Goal: Task Accomplishment & Management: Complete application form

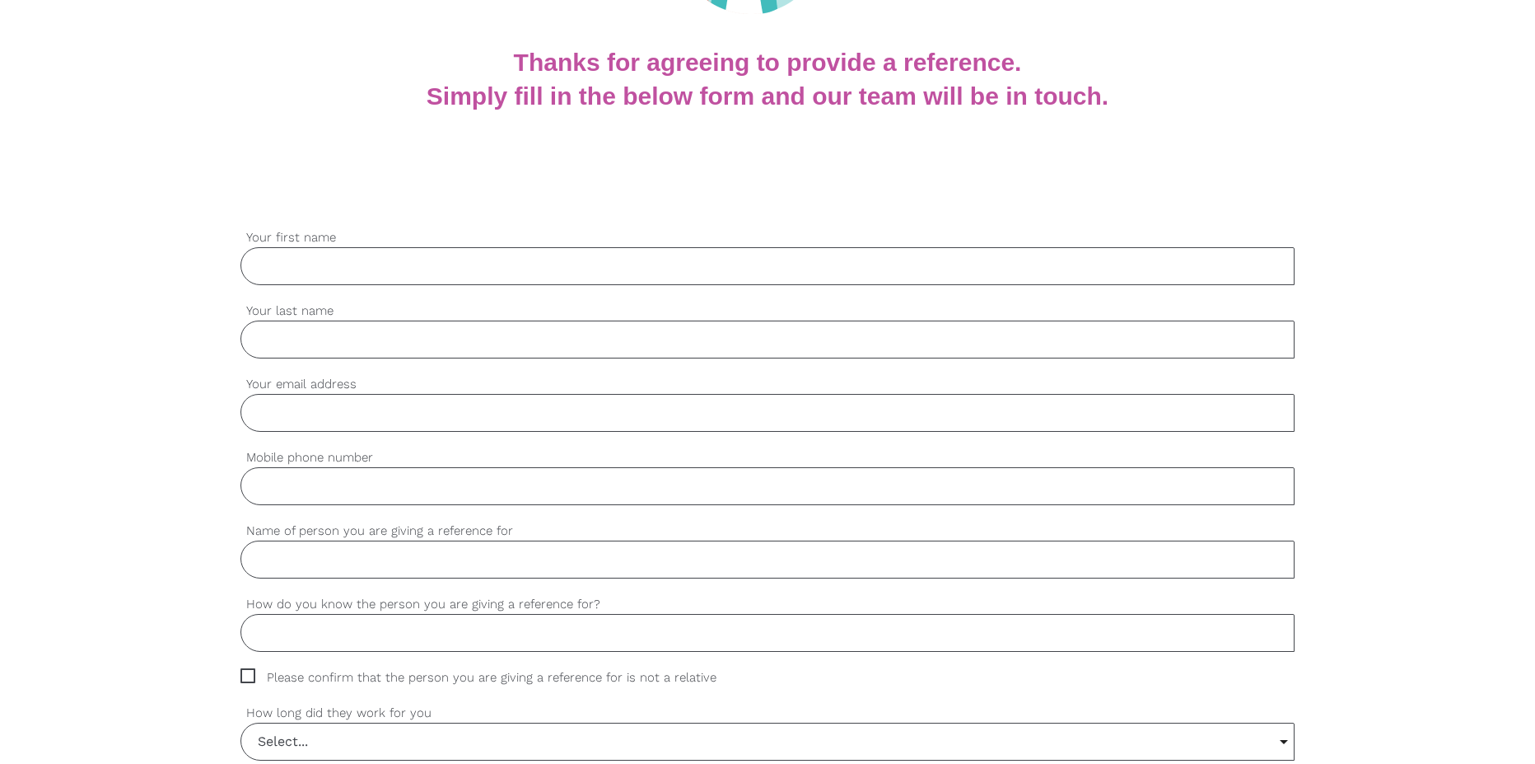
scroll to position [329, 0]
click at [381, 271] on input "Your first name" at bounding box center [768, 264] width 1054 height 38
type input "[PERSON_NAME]"
type input "k"
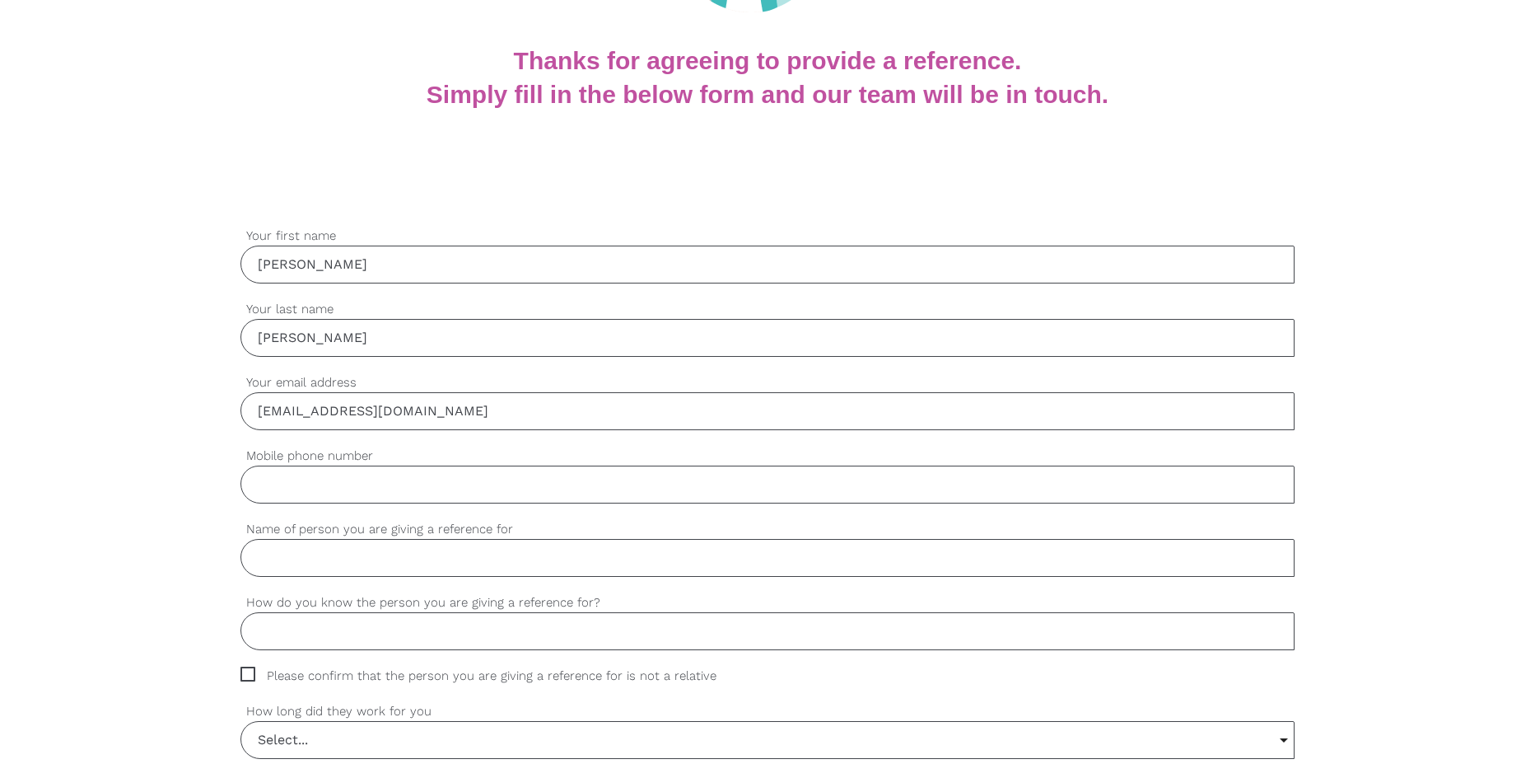
type input "[EMAIL_ADDRESS][DOMAIN_NAME]"
click at [604, 481] on input "Mobile phone number" at bounding box center [768, 484] width 1054 height 38
type input "0414297202"
click at [618, 563] on input "Name of person you are giving a reference for" at bounding box center [768, 558] width 1054 height 38
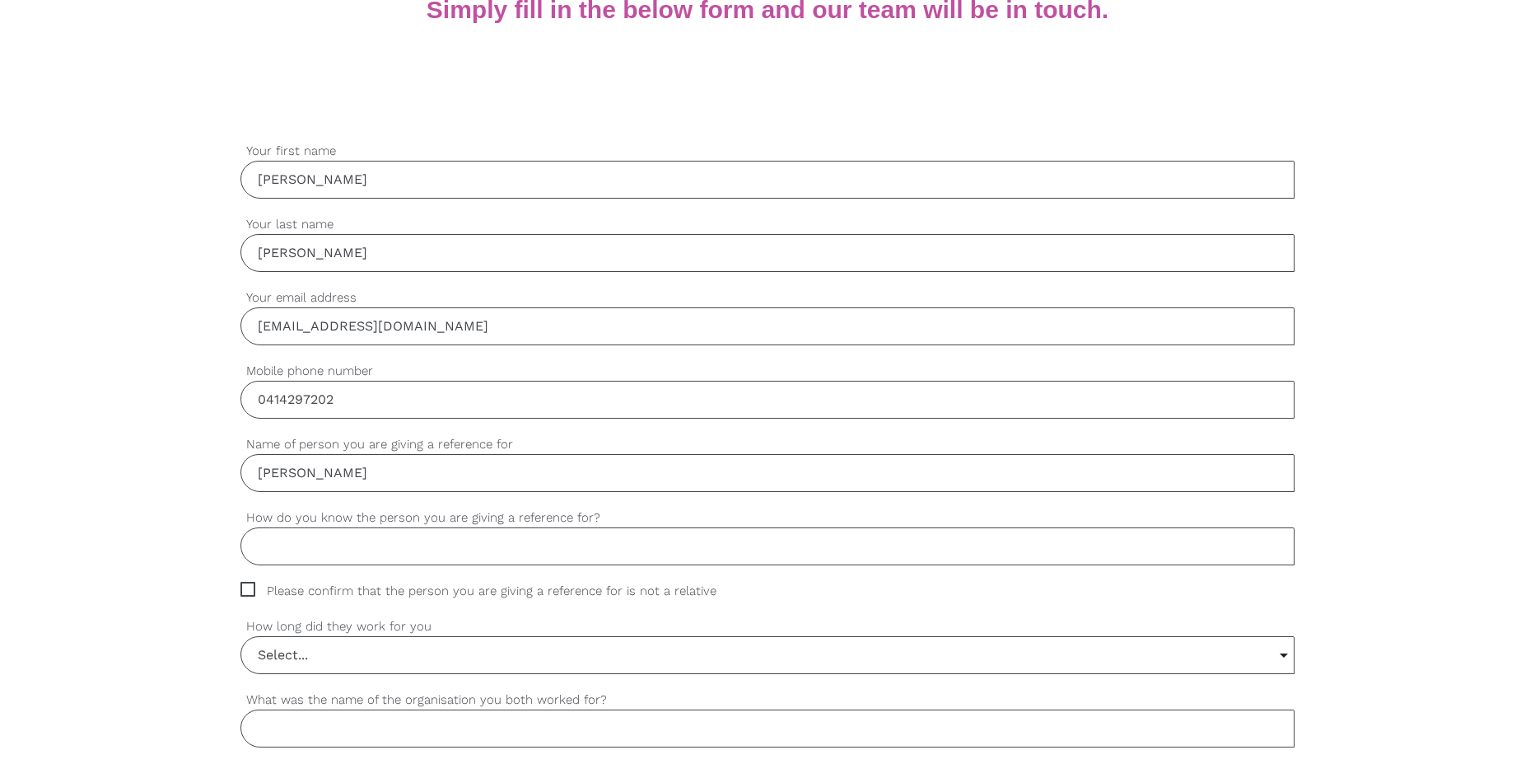
scroll to position [494, 0]
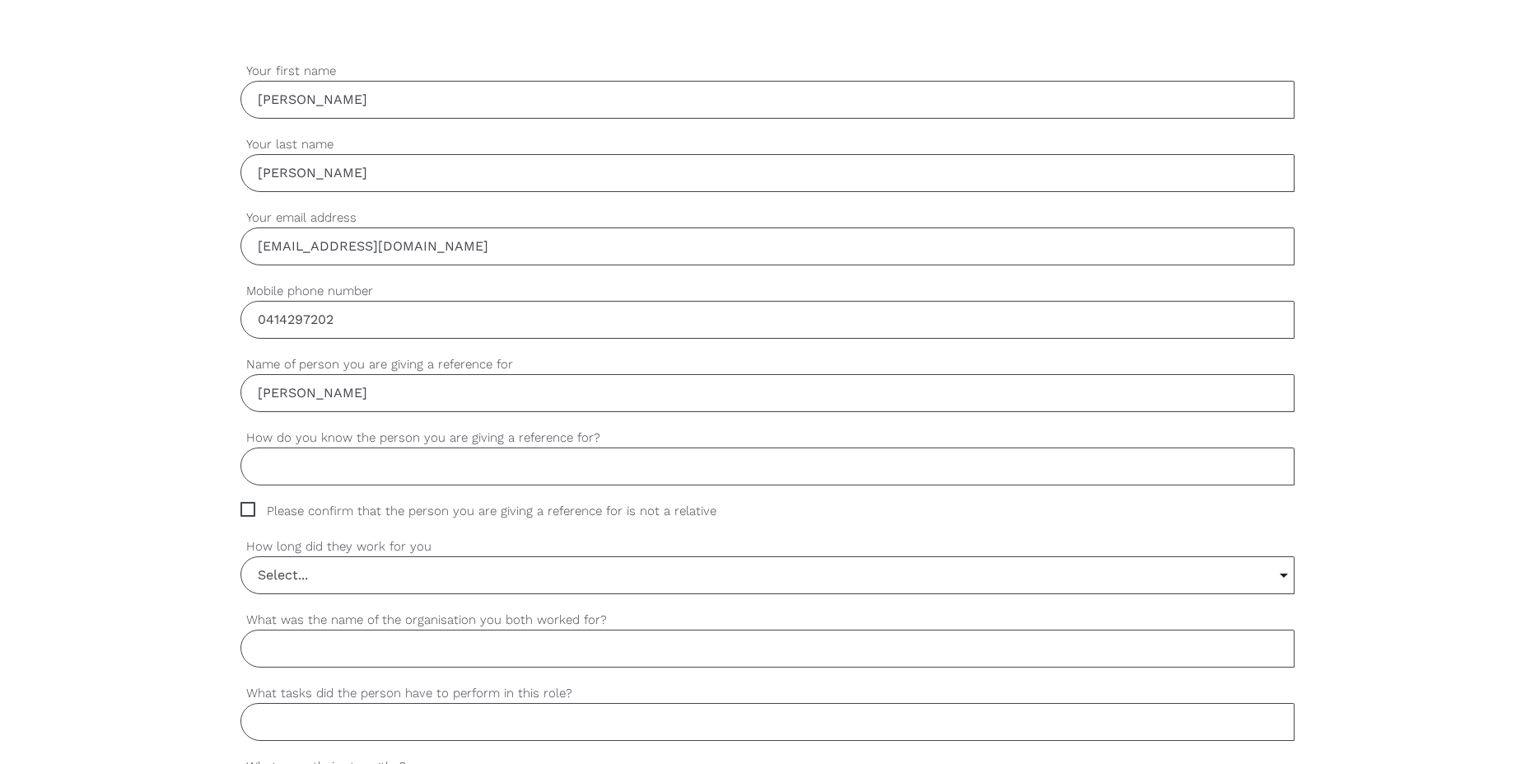
type input "[PERSON_NAME]"
click at [535, 475] on input "How do you know the person you are giving a reference for?" at bounding box center [768, 466] width 1054 height 38
type input "almost 2years"
click at [352, 502] on span "Please confirm that the person you are giving a reference for is not a relative" at bounding box center [494, 511] width 507 height 19
click at [251, 502] on input "Please confirm that the person you are giving a reference for is not a relative" at bounding box center [246, 507] width 11 height 11
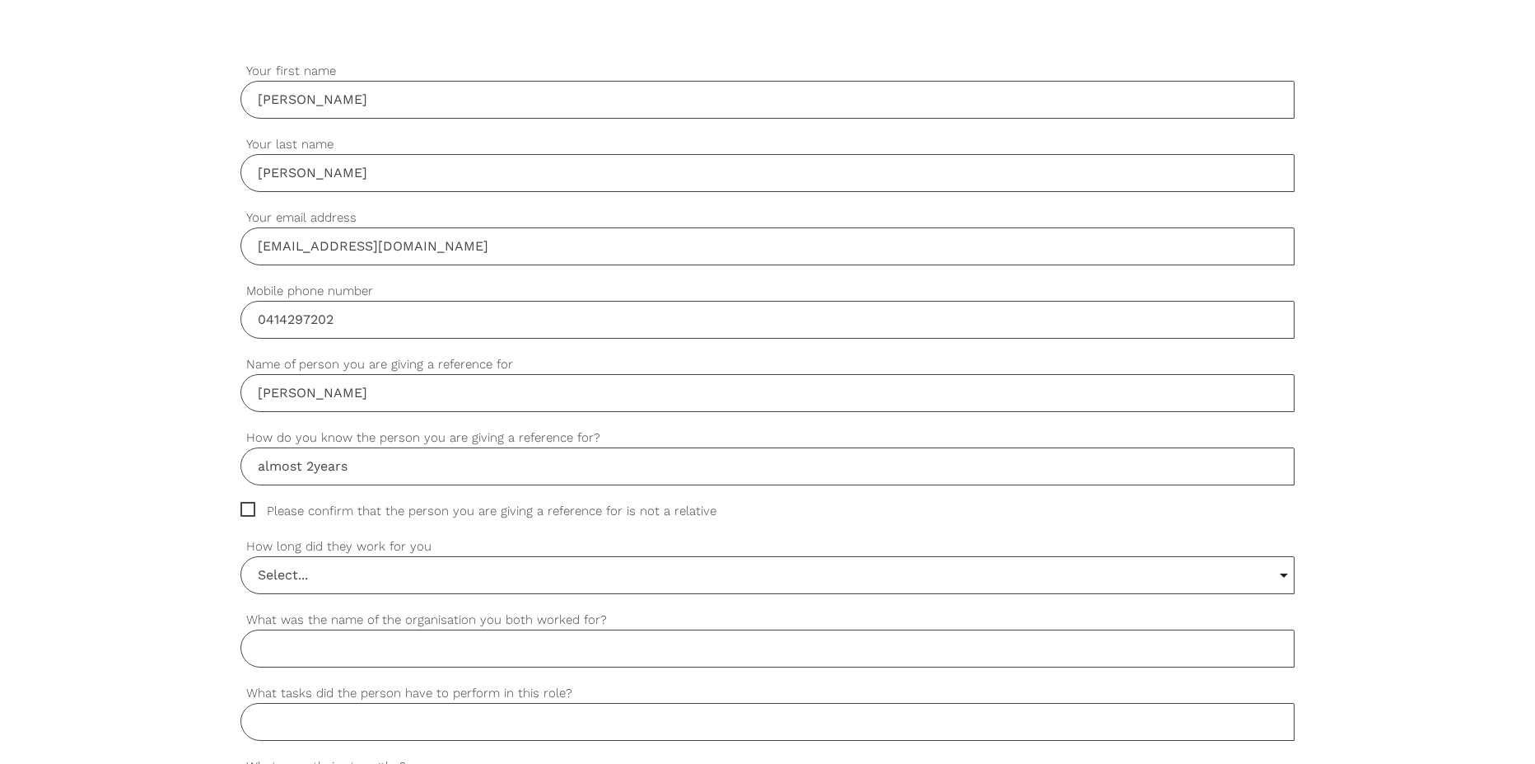
checkbox input "true"
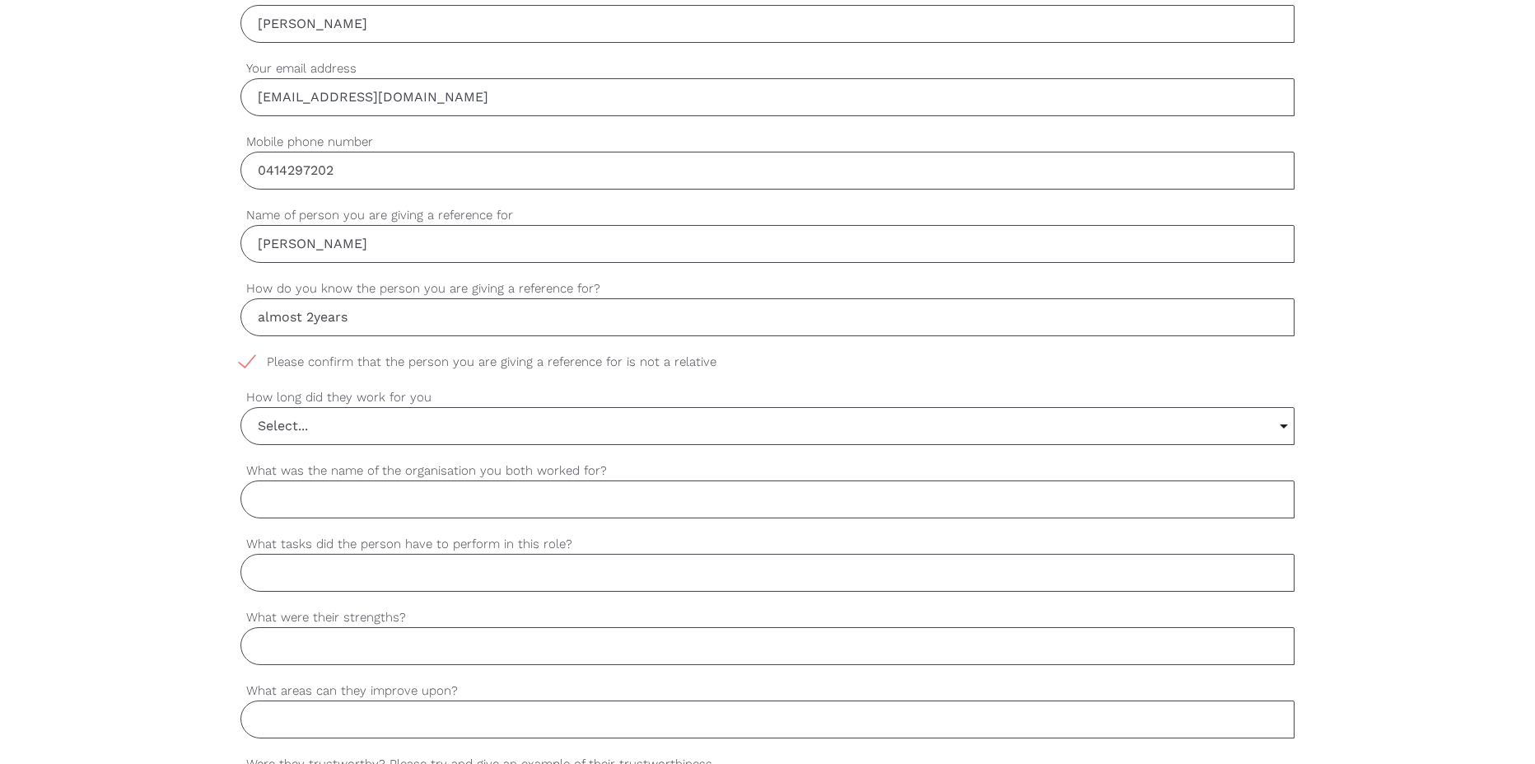
scroll to position [659, 0]
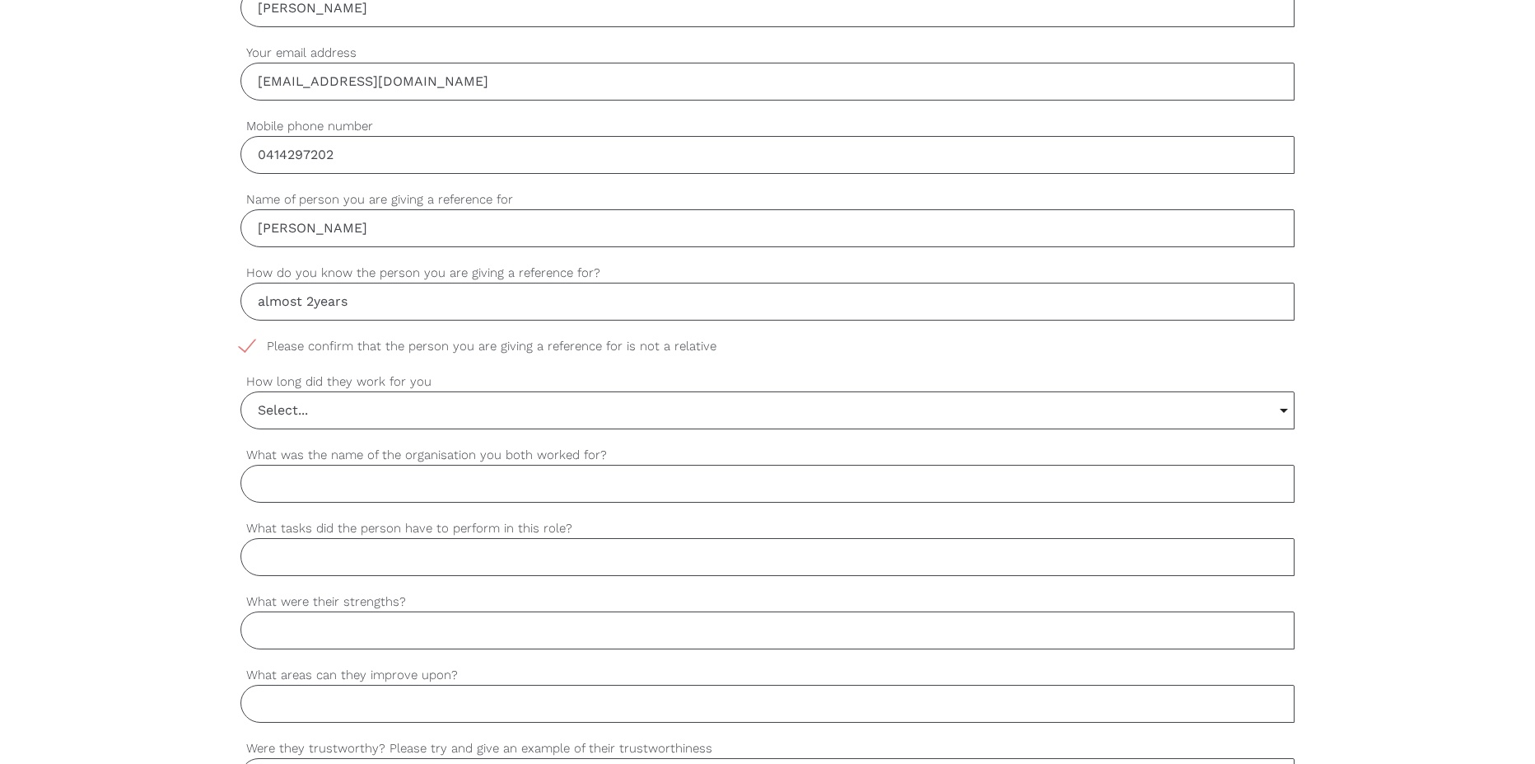
drag, startPoint x: 434, startPoint y: 394, endPoint x: 435, endPoint y: 447, distance: 53.5
click at [434, 395] on input "Select..." at bounding box center [767, 410] width 1053 height 36
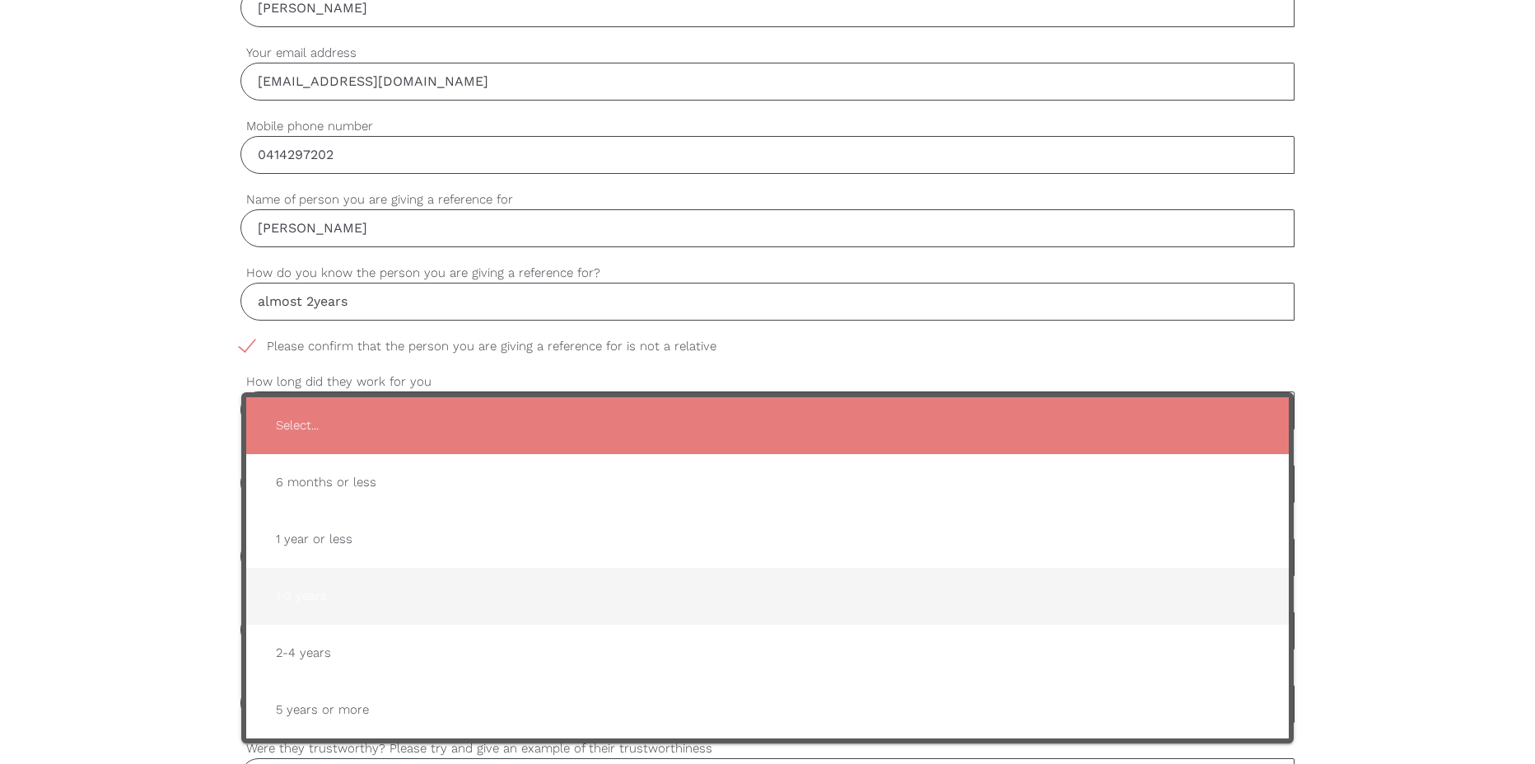
click at [367, 603] on span "1-2 years" at bounding box center [768, 596] width 1010 height 40
type input "1-2 years"
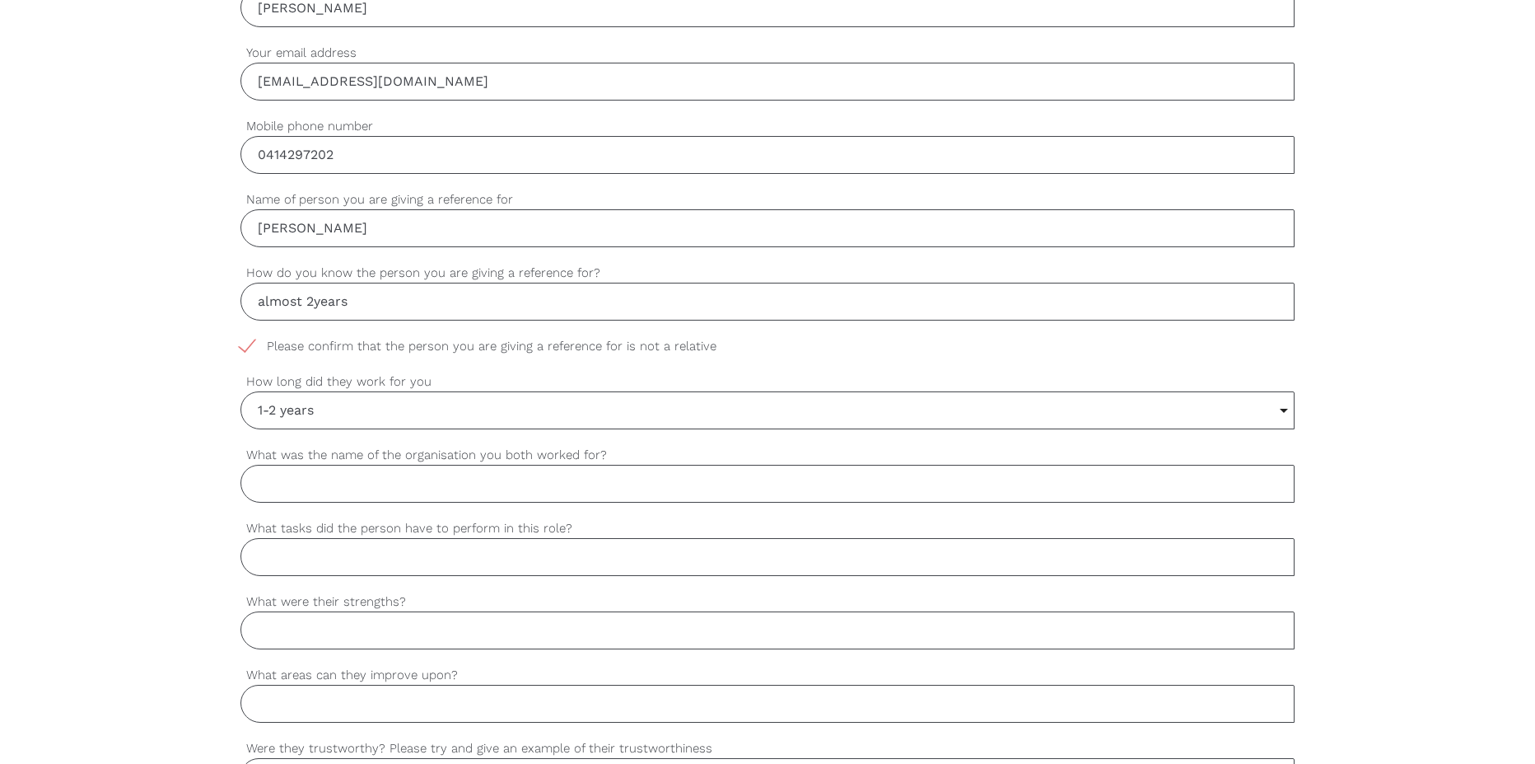
click at [398, 487] on input "What was the name of the organisation you both worked for?" at bounding box center [768, 484] width 1054 height 38
type input "Aegis [GEOGRAPHIC_DATA]"
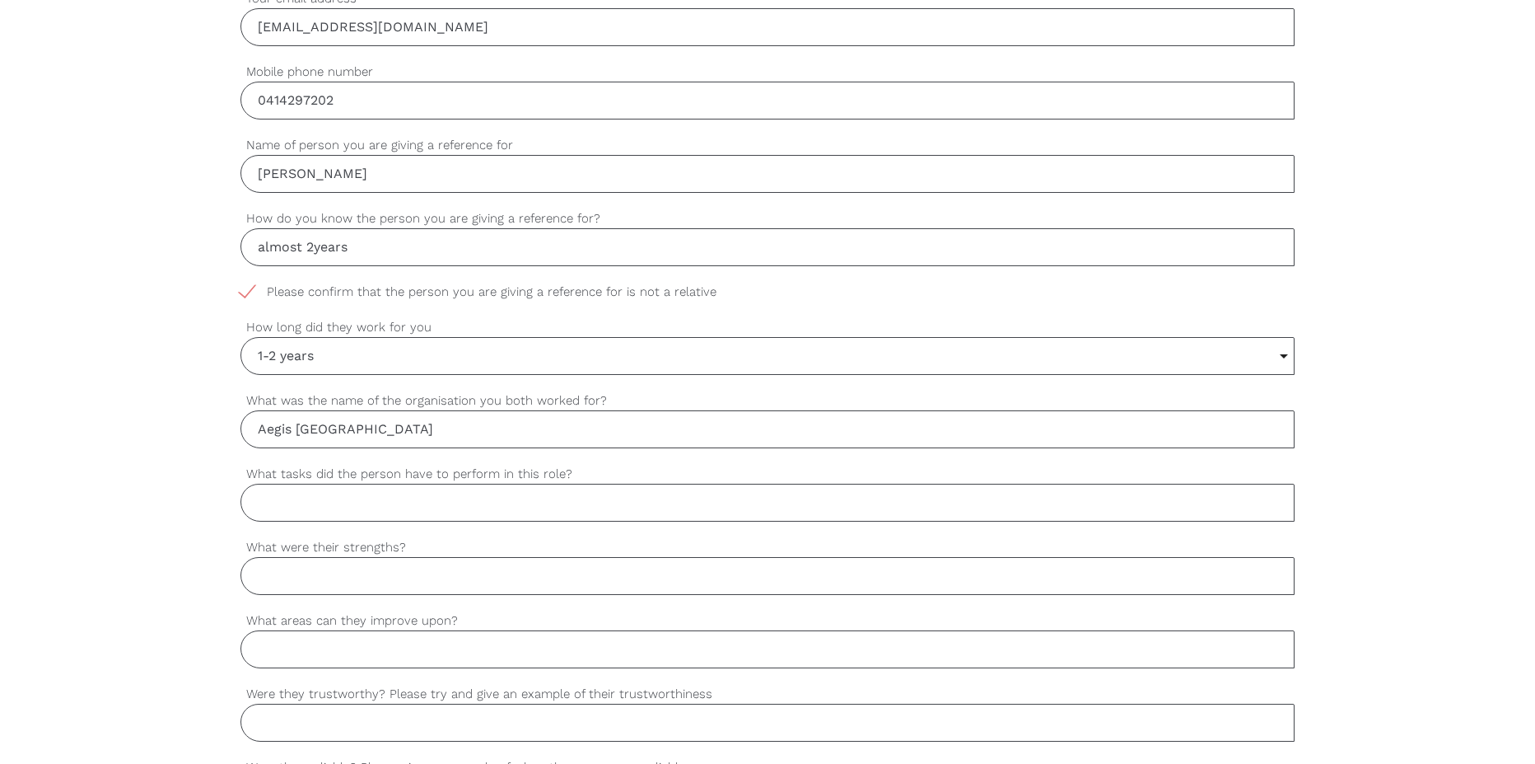
scroll to position [741, 0]
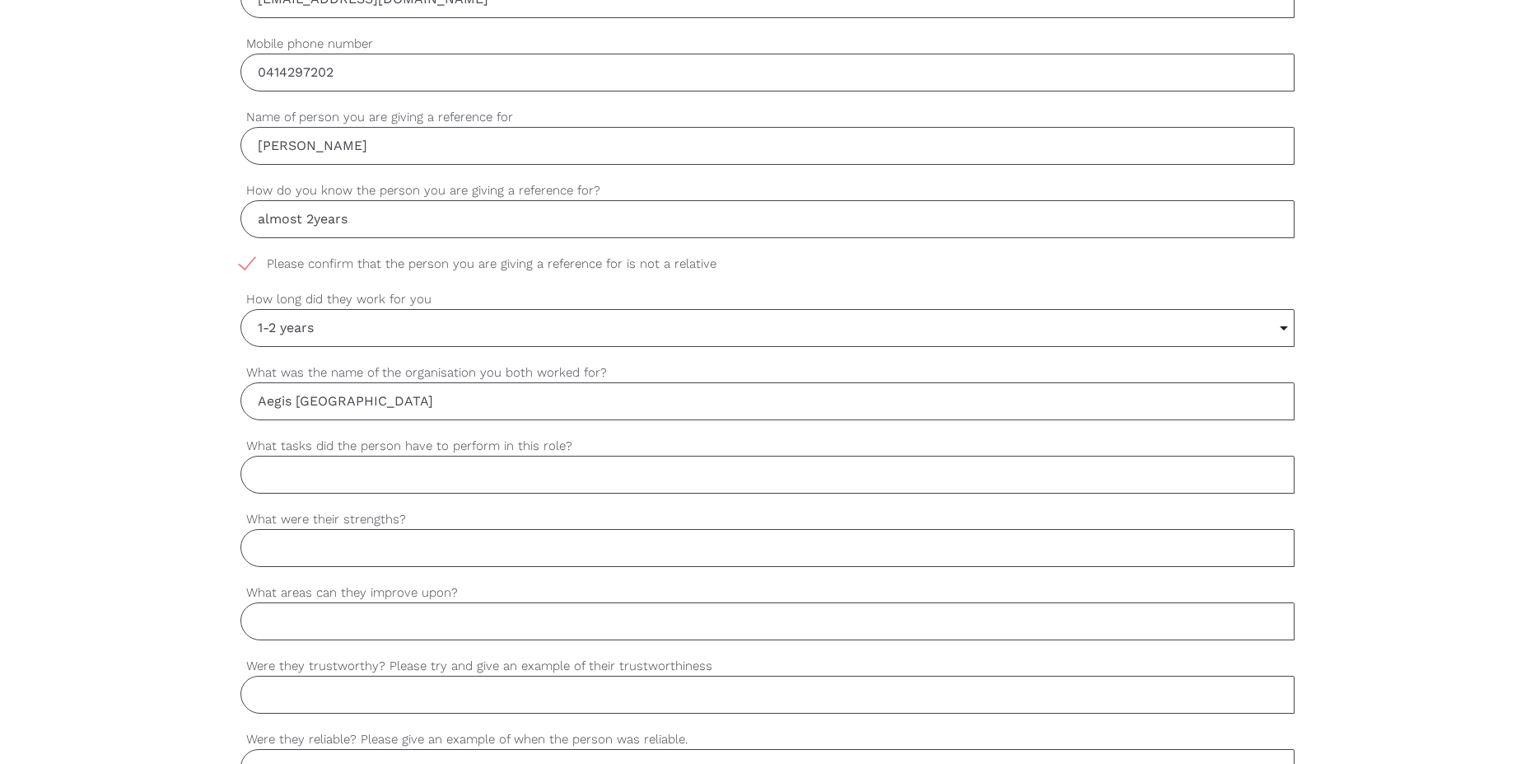
click at [363, 482] on input "What tasks did the person have to perform in this role?" at bounding box center [768, 474] width 1054 height 38
type input "RN and CNM"
click at [378, 551] on input "What were their strengths?" at bounding box center [768, 548] width 1054 height 38
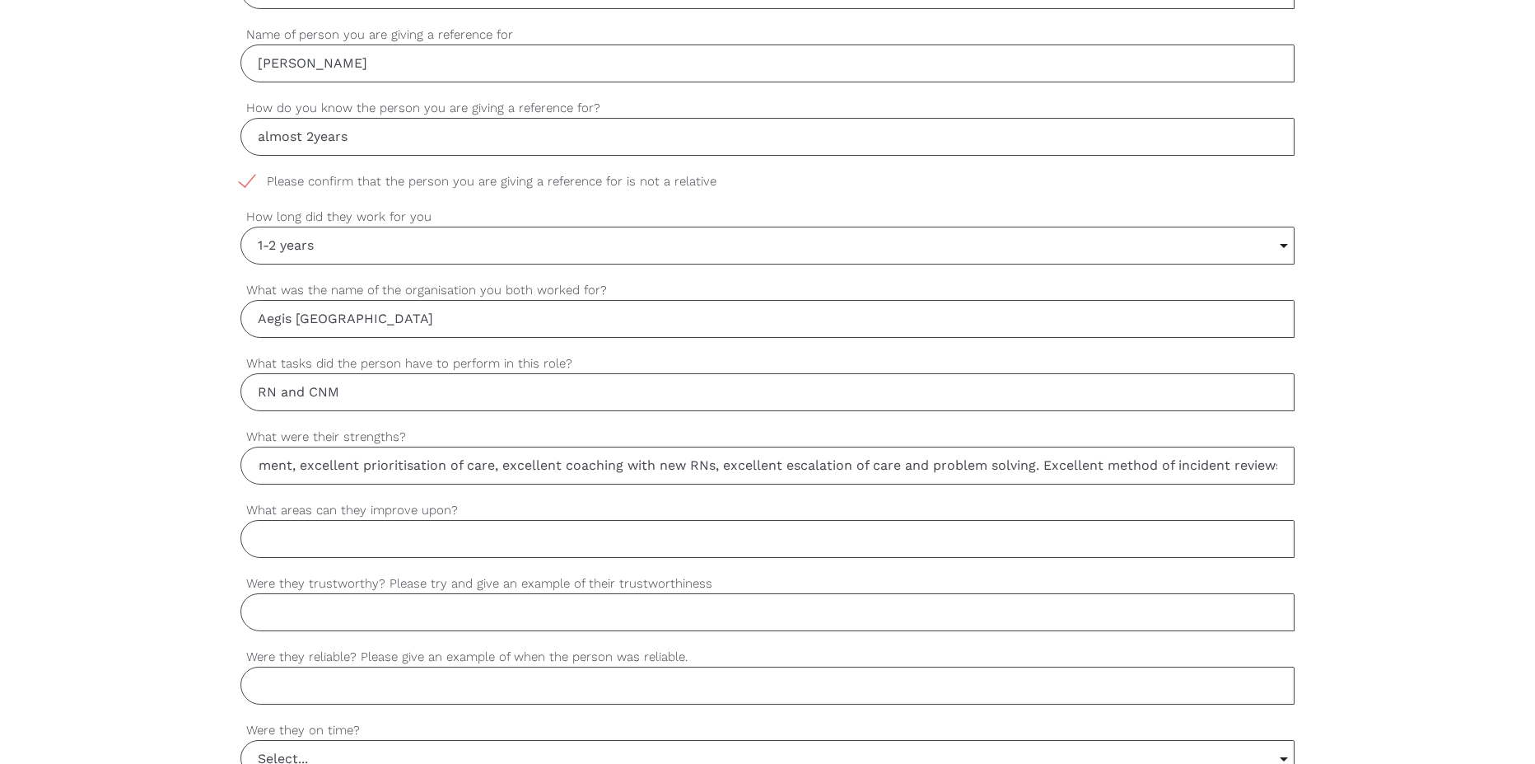
scroll to position [0, 153]
type input "Excellent time management, excellent prioritisation of care, excellent coaching…"
click at [549, 549] on input "What areas can they improve upon?" at bounding box center [768, 539] width 1054 height 38
type input "S"
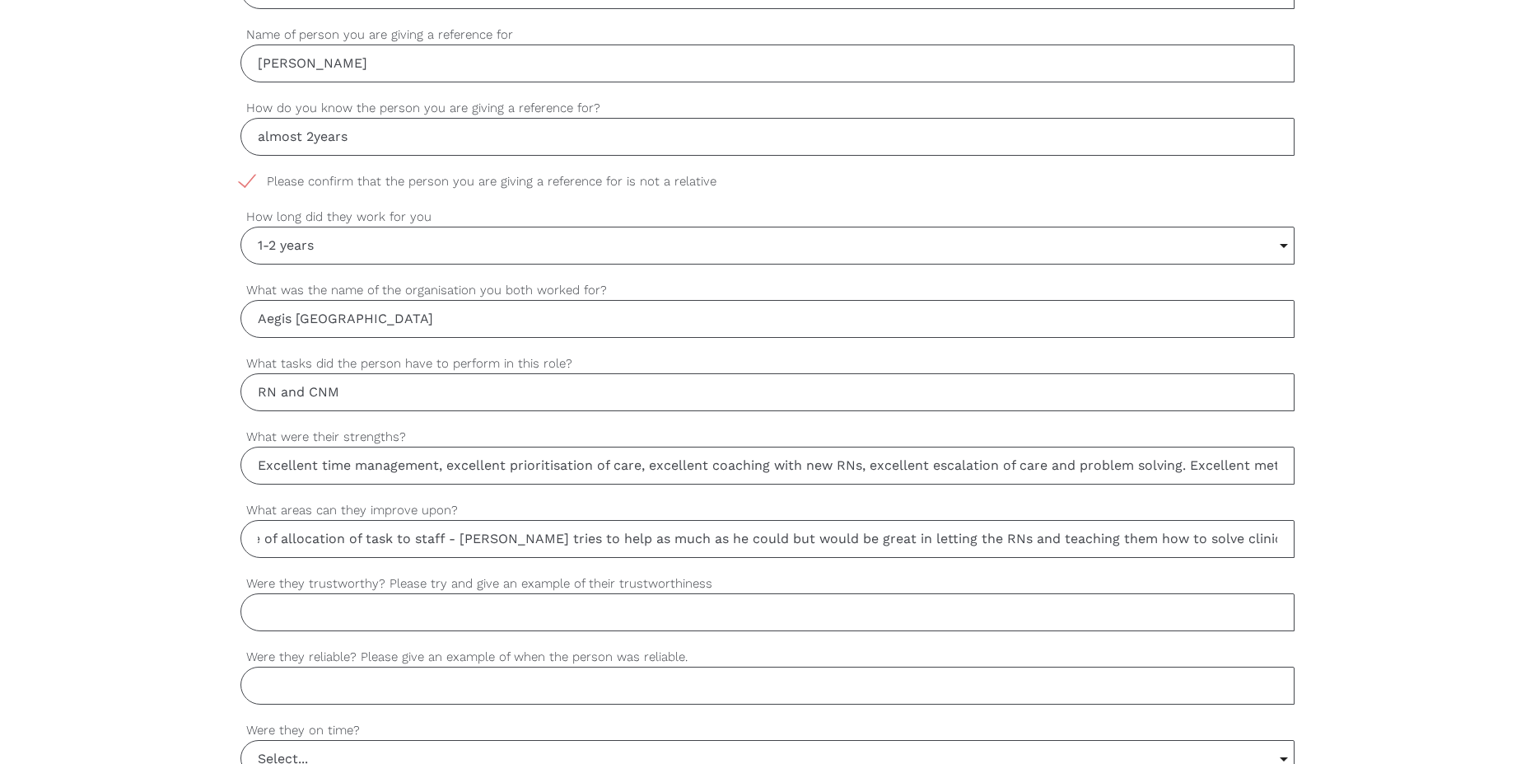
scroll to position [0, 254]
type input "Not a room of improvement but more of allocation of task to staff - [PERSON_NAM…"
click at [283, 619] on input "Were they trustworthy? Please try and give an example of their trustworthiness" at bounding box center [768, 612] width 1054 height 38
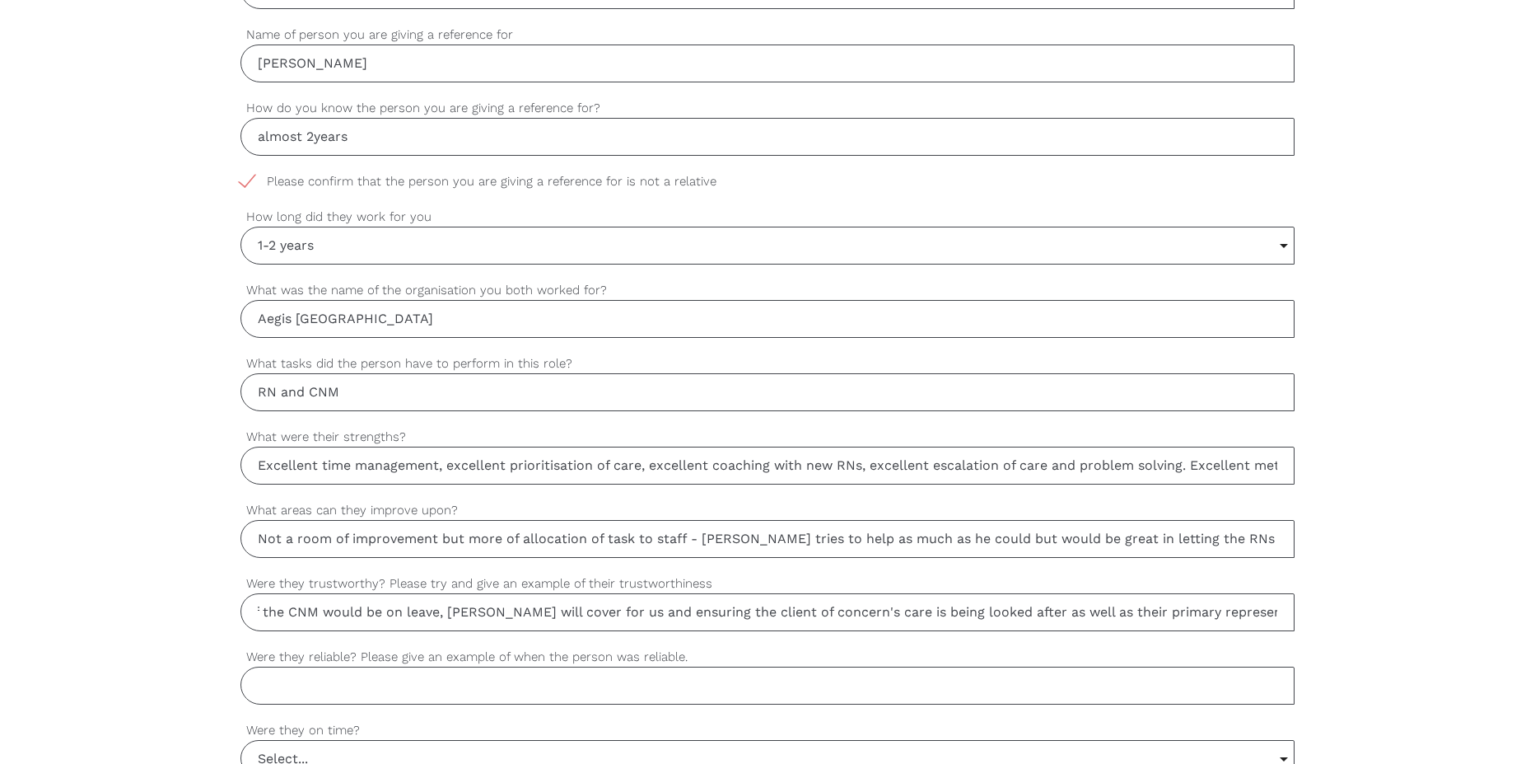
type input "Yes. If any of the CNM would be on leave, [PERSON_NAME] will cover for us and e…"
click at [369, 693] on input "Were they reliable? Please give an example of when the person was reliable." at bounding box center [768, 685] width 1054 height 38
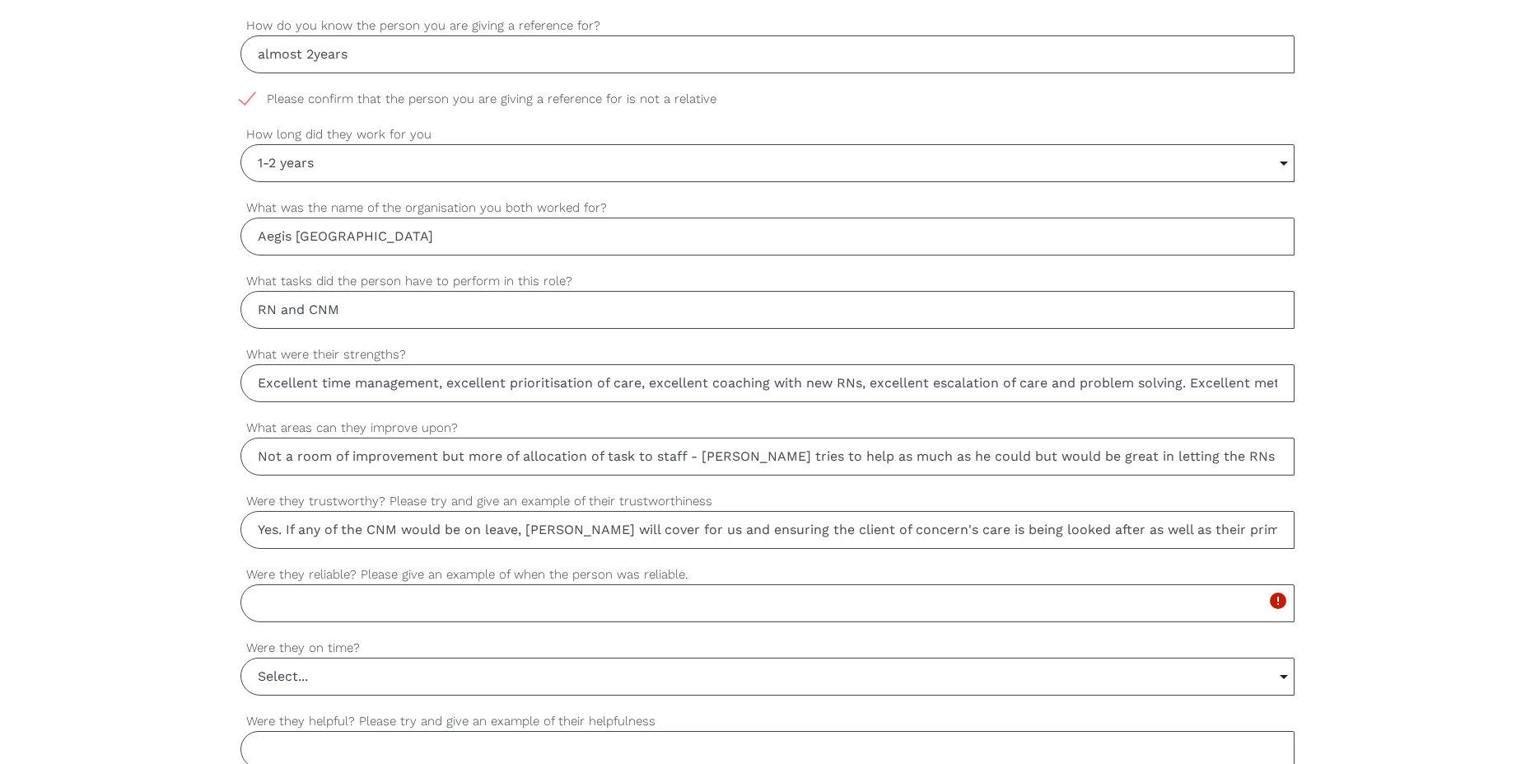
scroll to position [0, 78]
drag, startPoint x: 258, startPoint y: 528, endPoint x: 1385, endPoint y: 544, distance: 1126.9
click at [1385, 544] on div "settings [PERSON_NAME] Your first name settings [PERSON_NAME] Your last name se…" at bounding box center [767, 390] width 1535 height 1547
click at [745, 610] on input "Were they reliable? Please give an example of when the person was reliable." at bounding box center [768, 603] width 1054 height 38
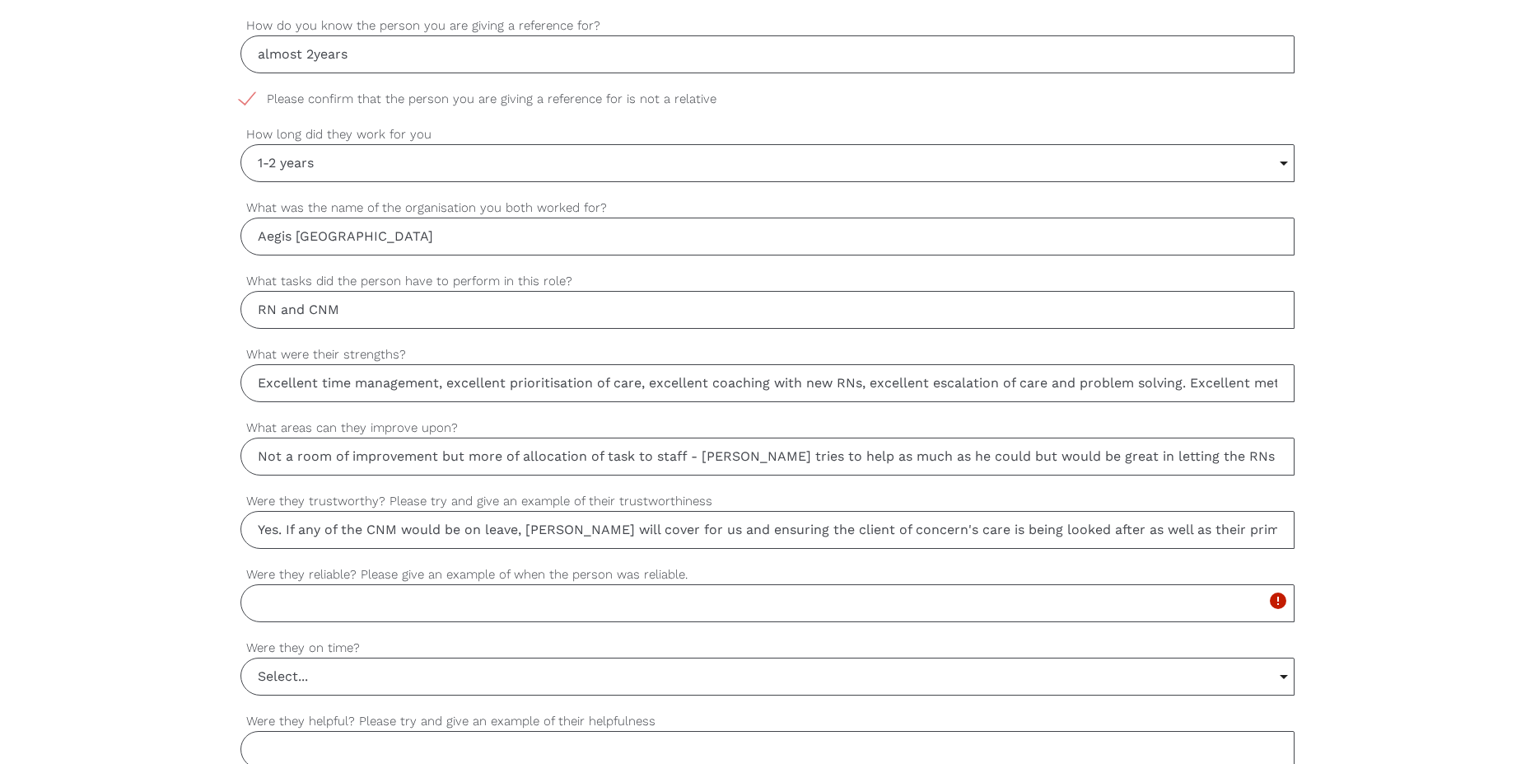
paste input "Yes. If any of the CNM would be on leave, [PERSON_NAME] will cover for us and e…"
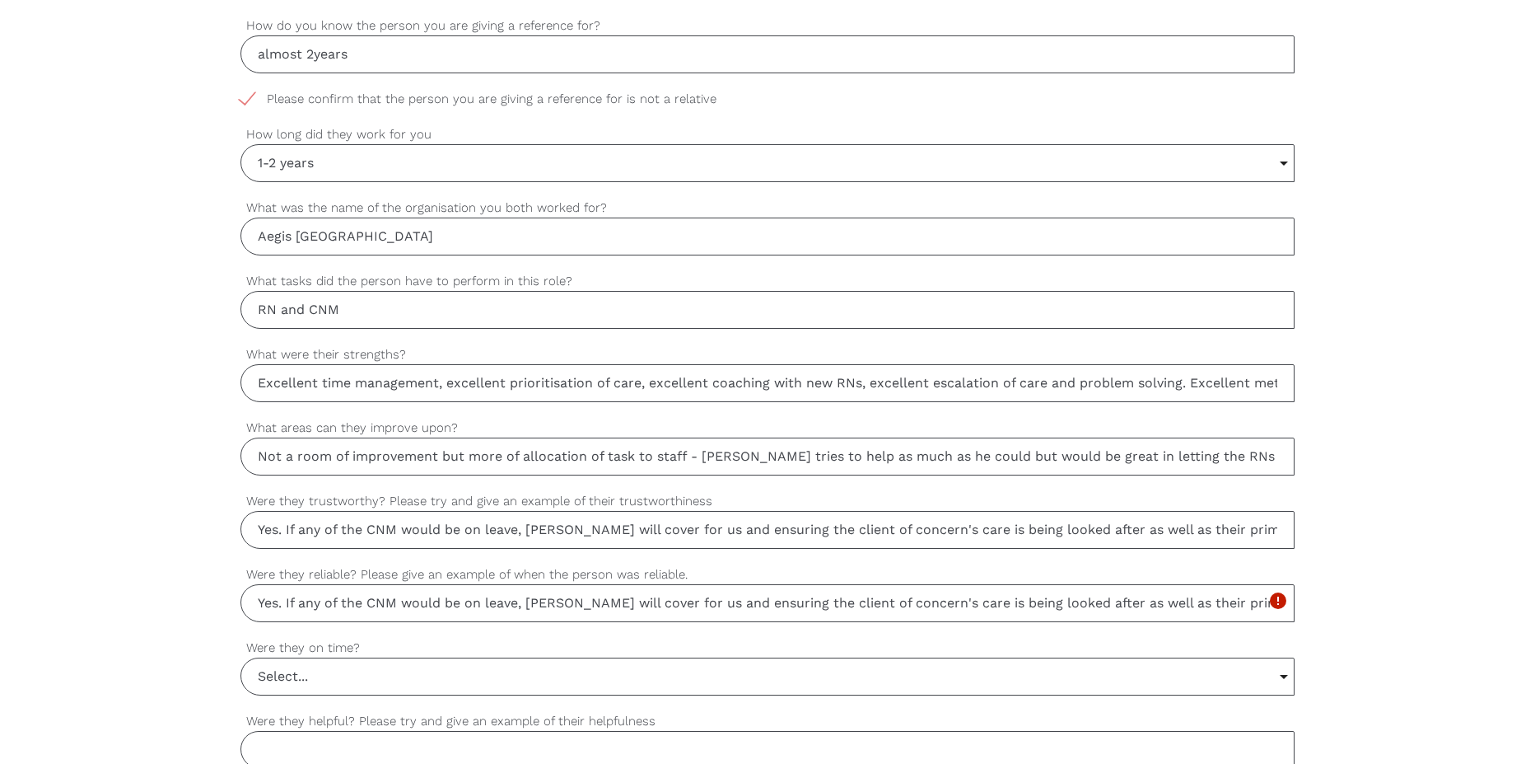
scroll to position [0, 78]
type input "Yes. If any of the CNM would be on leave, [PERSON_NAME] will cover for us and e…"
drag, startPoint x: 284, startPoint y: 534, endPoint x: 1403, endPoint y: 522, distance: 1118.6
click at [1403, 521] on div "settings [PERSON_NAME] Your first name settings [PERSON_NAME] Your last name se…" at bounding box center [767, 390] width 1535 height 1547
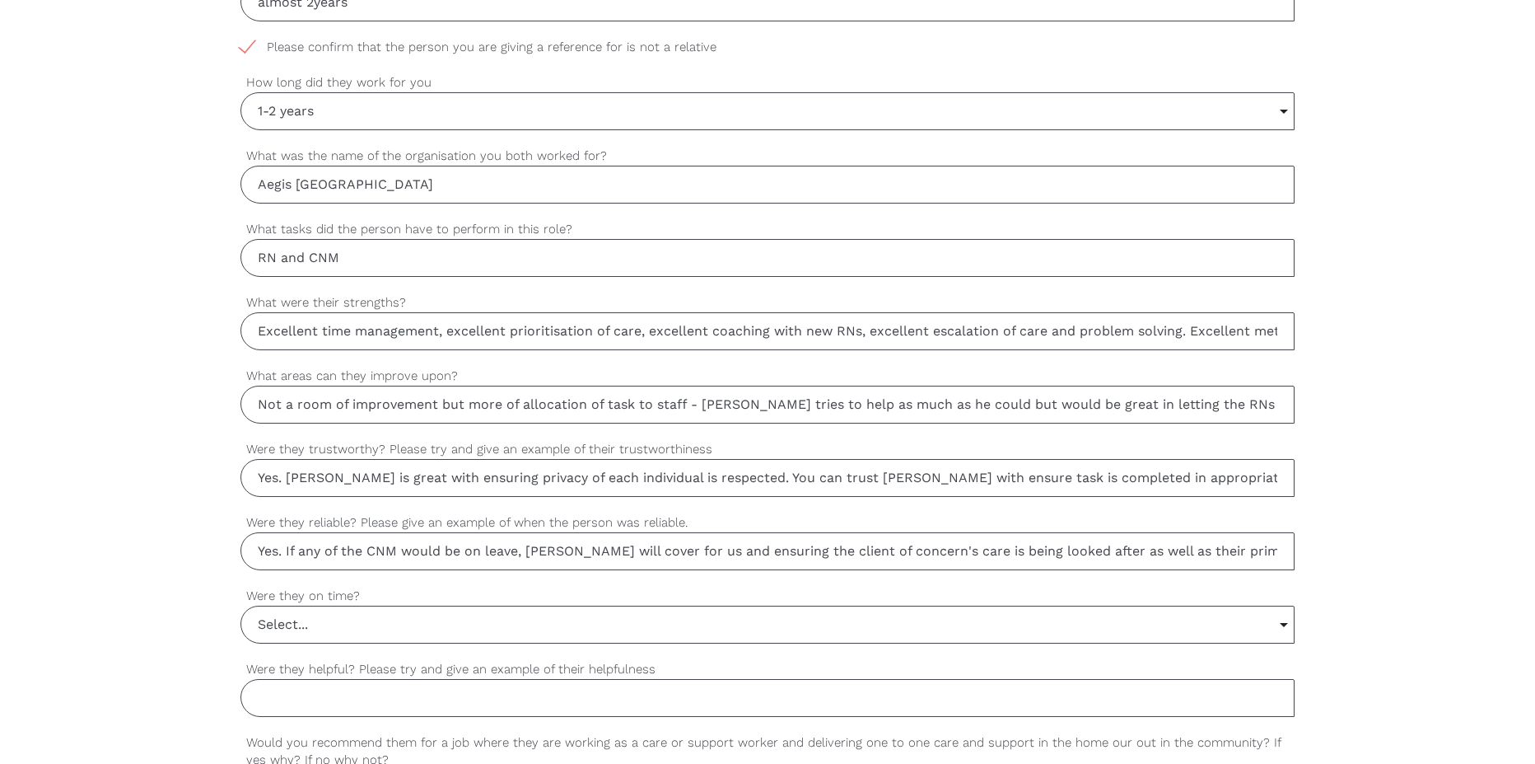
scroll to position [1071, 0]
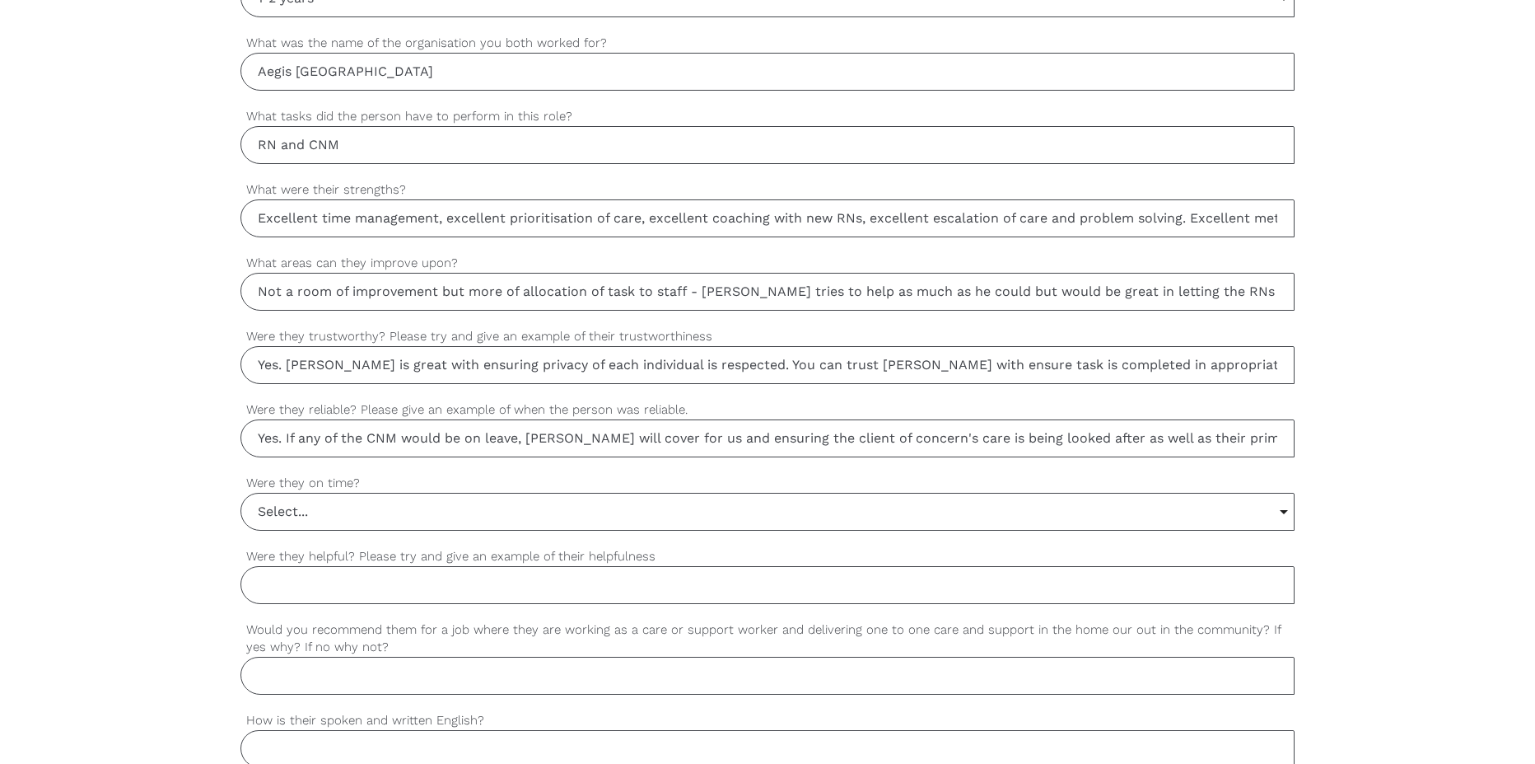
type input "Yes. [PERSON_NAME] is great with ensuring privacy of each individual is respect…"
click at [378, 512] on input "Select..." at bounding box center [767, 511] width 1053 height 36
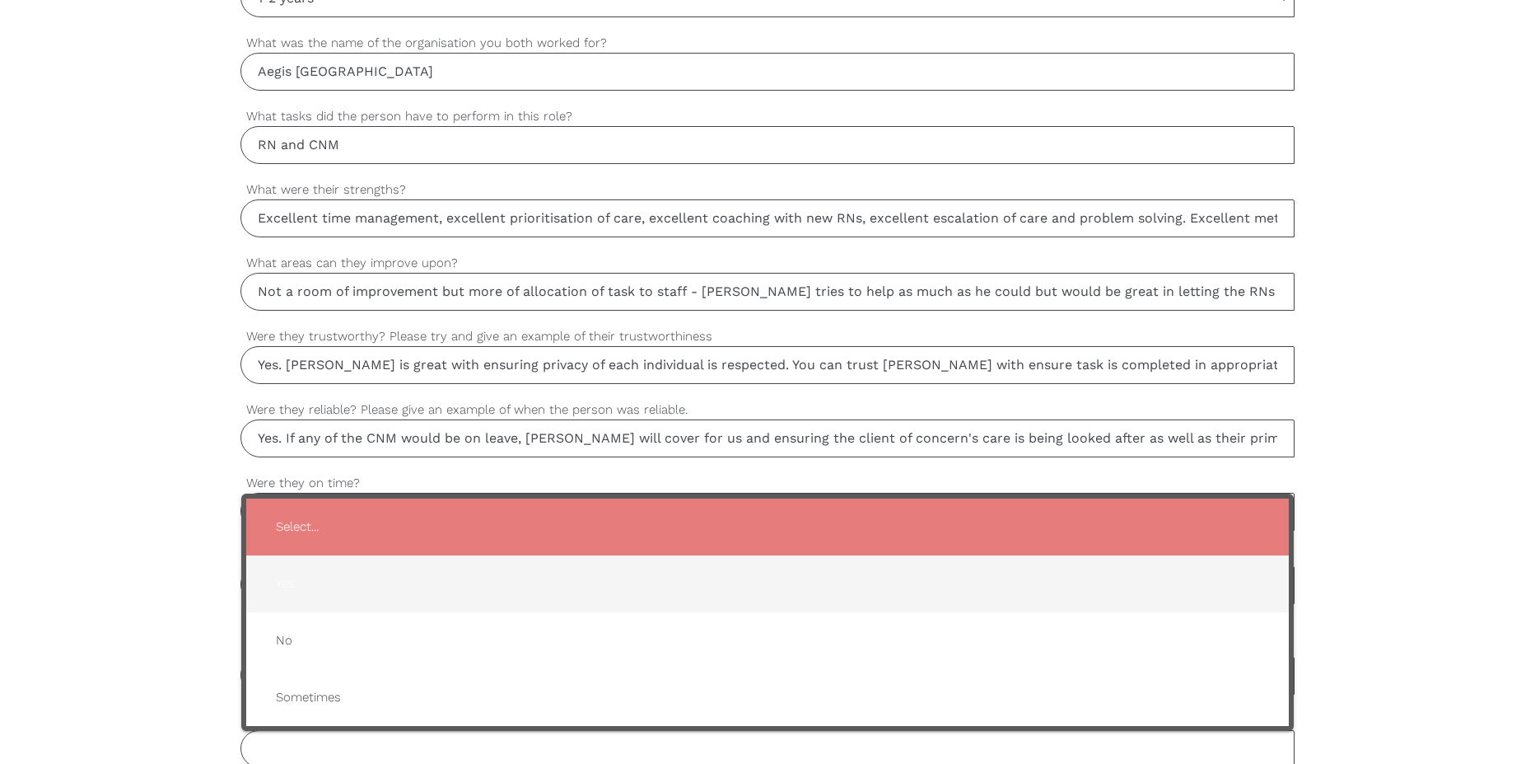
click at [312, 588] on span "Yes" at bounding box center [768, 583] width 1010 height 40
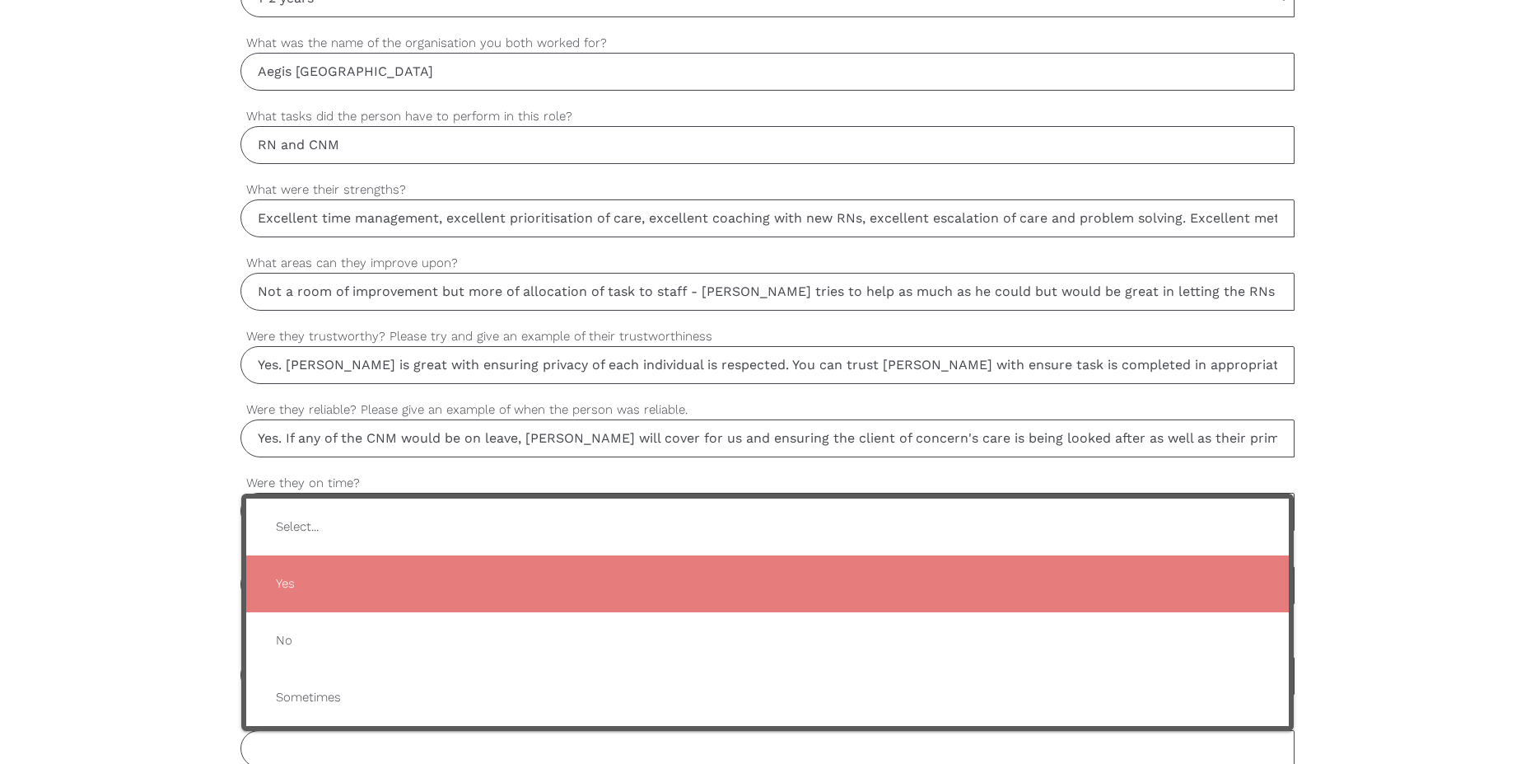
type input "Yes"
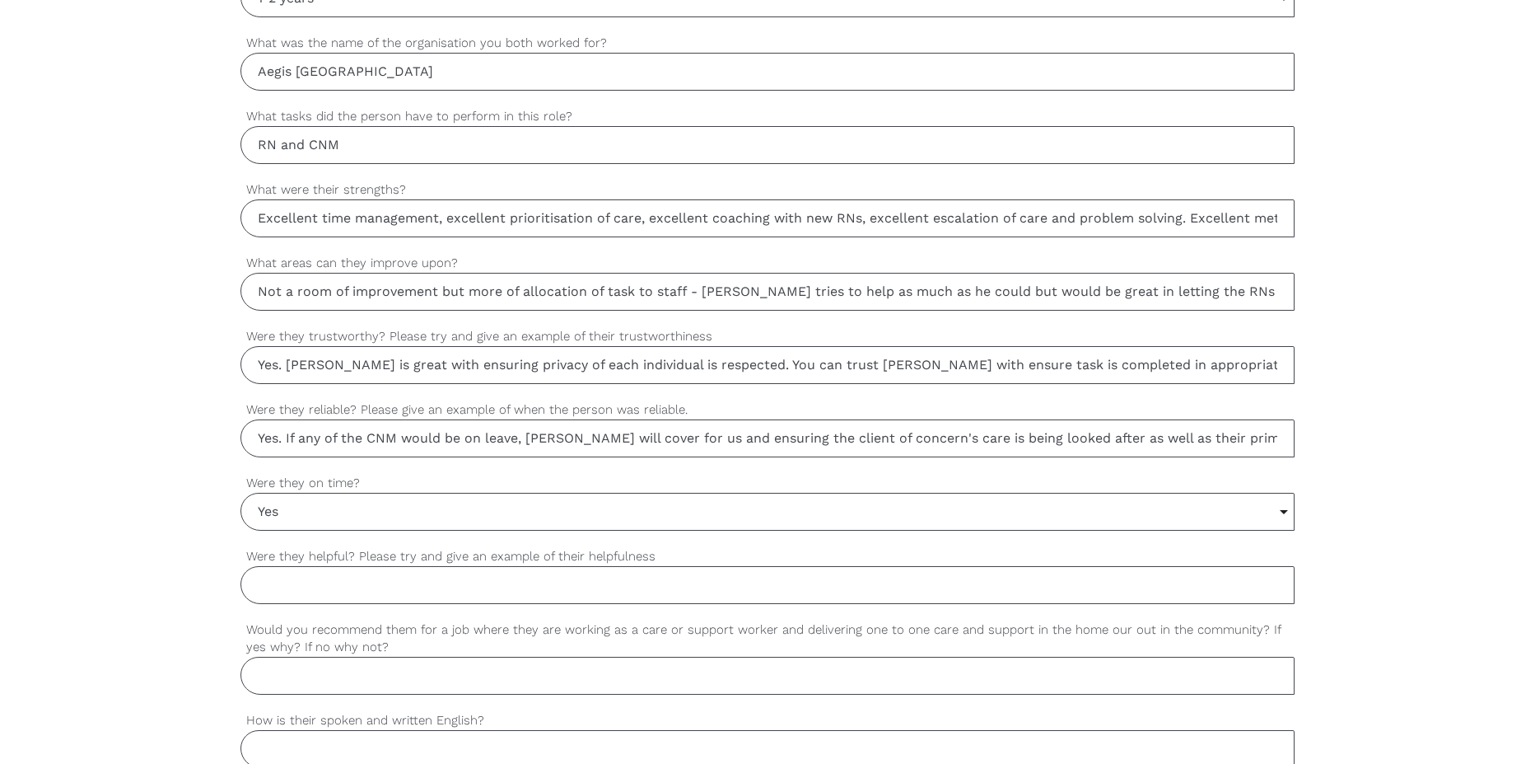
click at [336, 595] on input "Were they helpful? Please try and give an example of their helpfulness" at bounding box center [768, 585] width 1054 height 38
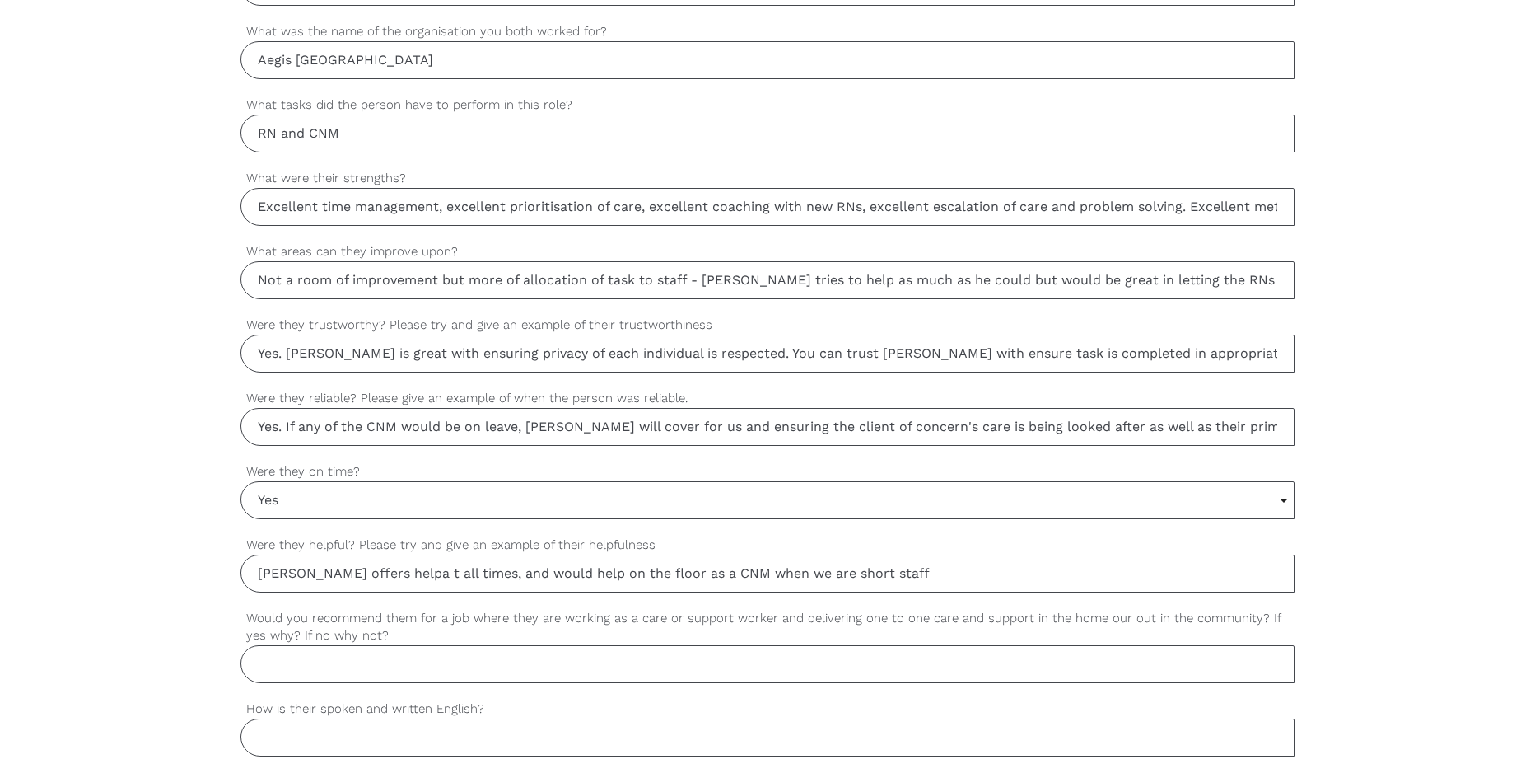
scroll to position [1153, 0]
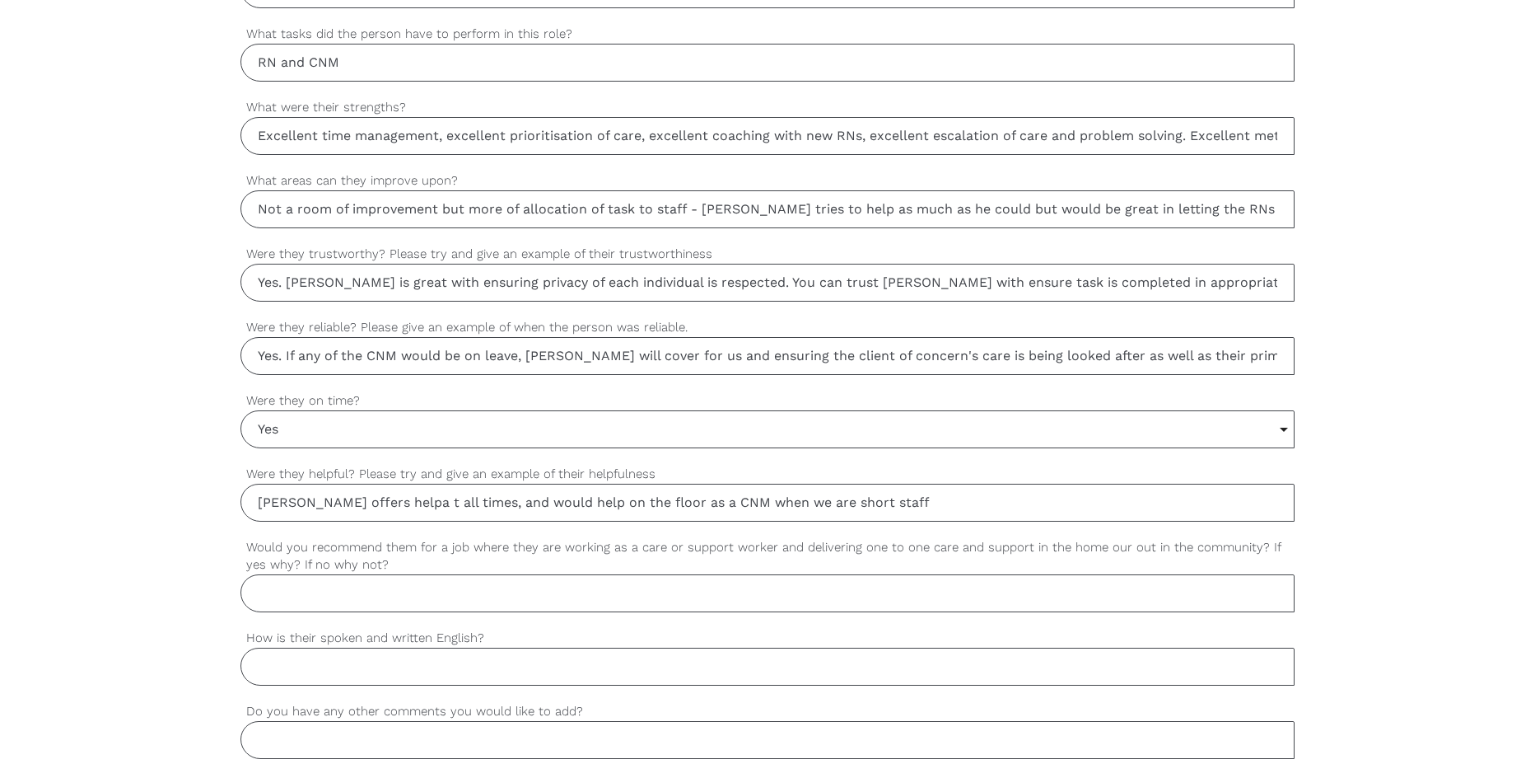
type input "[PERSON_NAME] offers helpa t all times, and would help on the floor as a CNM wh…"
click at [325, 595] on input "Would you recommend them for a job where they are working as a care or support …" at bounding box center [768, 593] width 1054 height 38
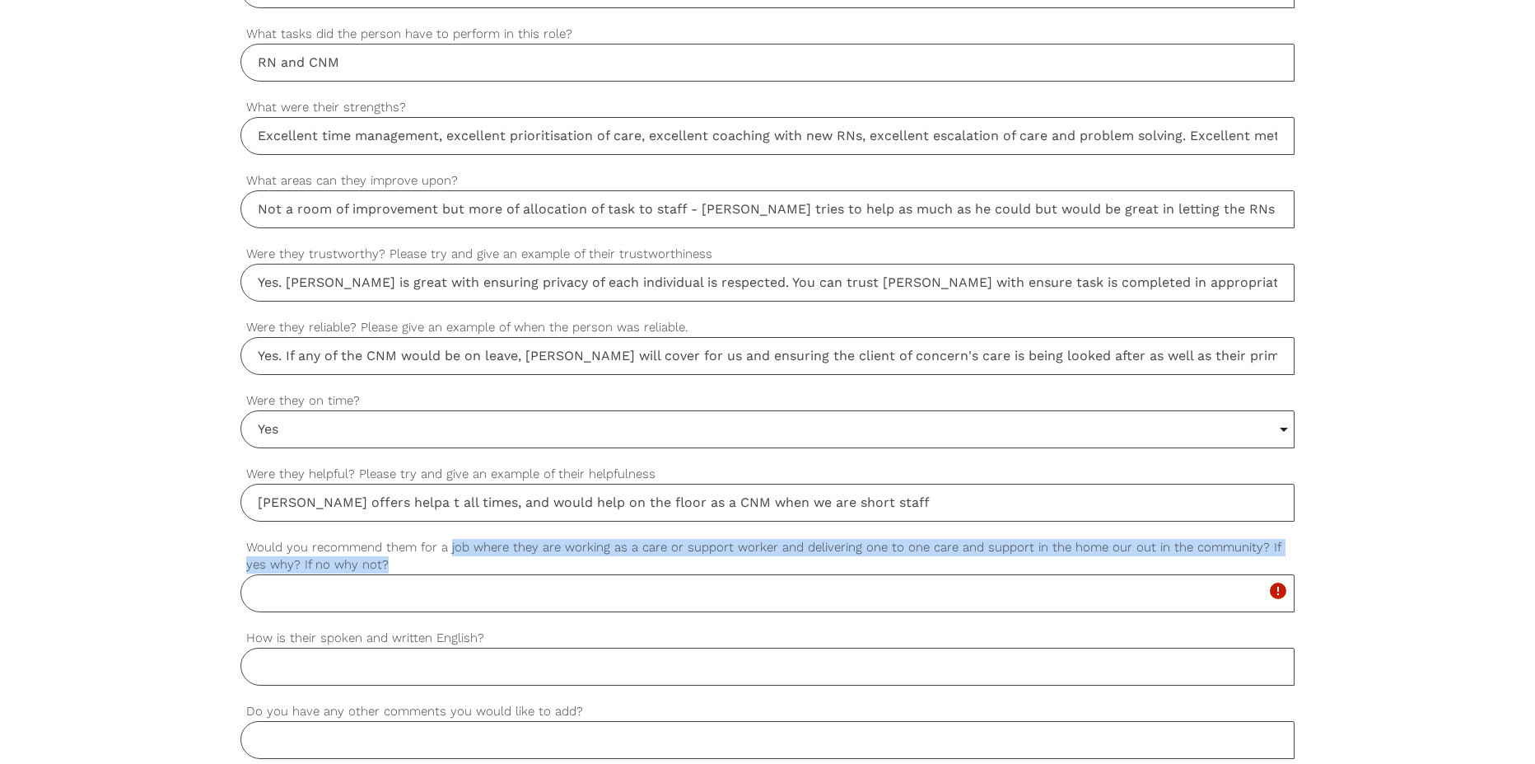
drag, startPoint x: 449, startPoint y: 548, endPoint x: 1156, endPoint y: 564, distance: 707.7
click at [1167, 561] on label "Would you recommend them for a job where they are working as a care or support …" at bounding box center [768, 556] width 1054 height 36
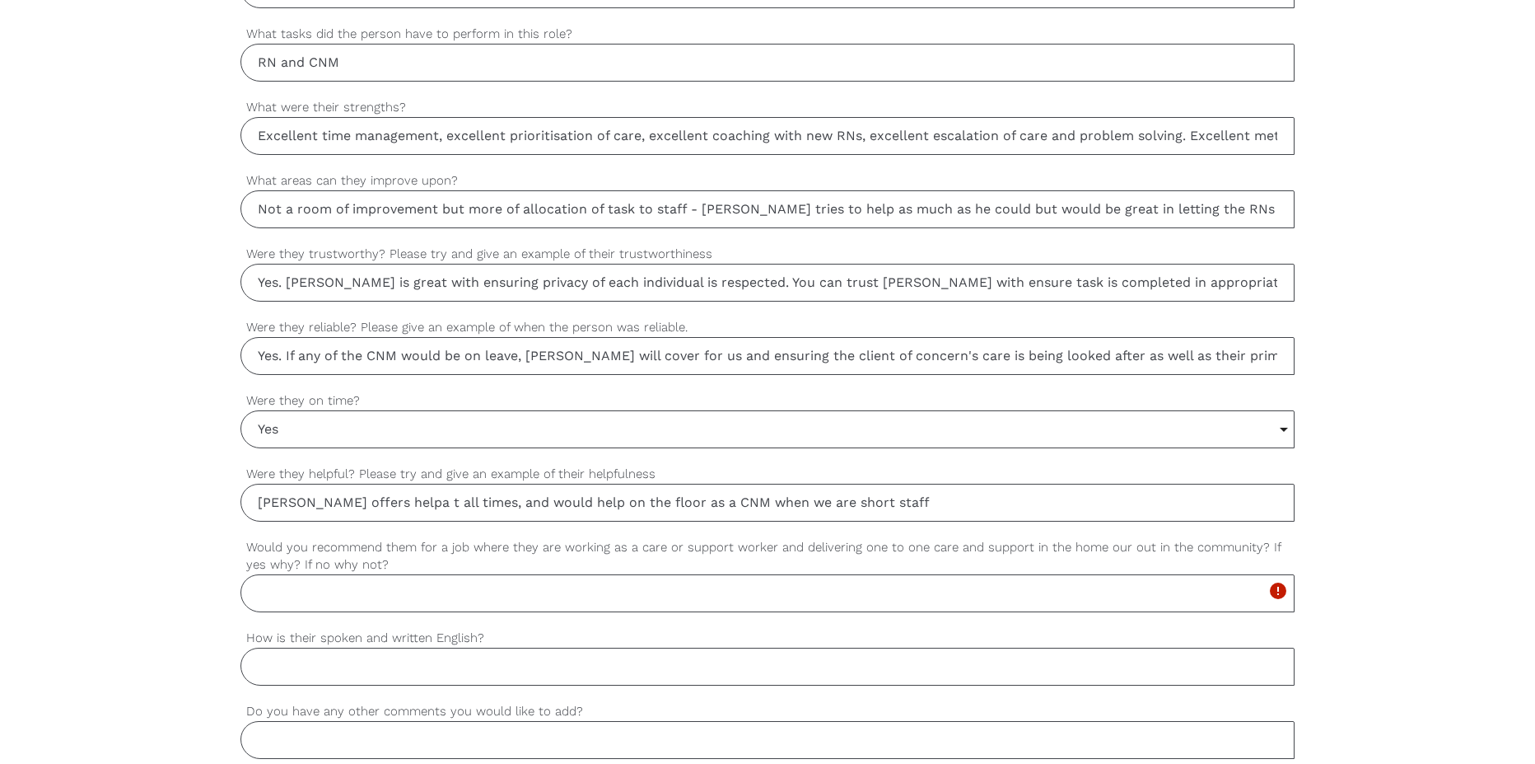
click at [727, 596] on input "Would you recommend them for a job where they are working as a care or support …" at bounding box center [768, 593] width 1054 height 38
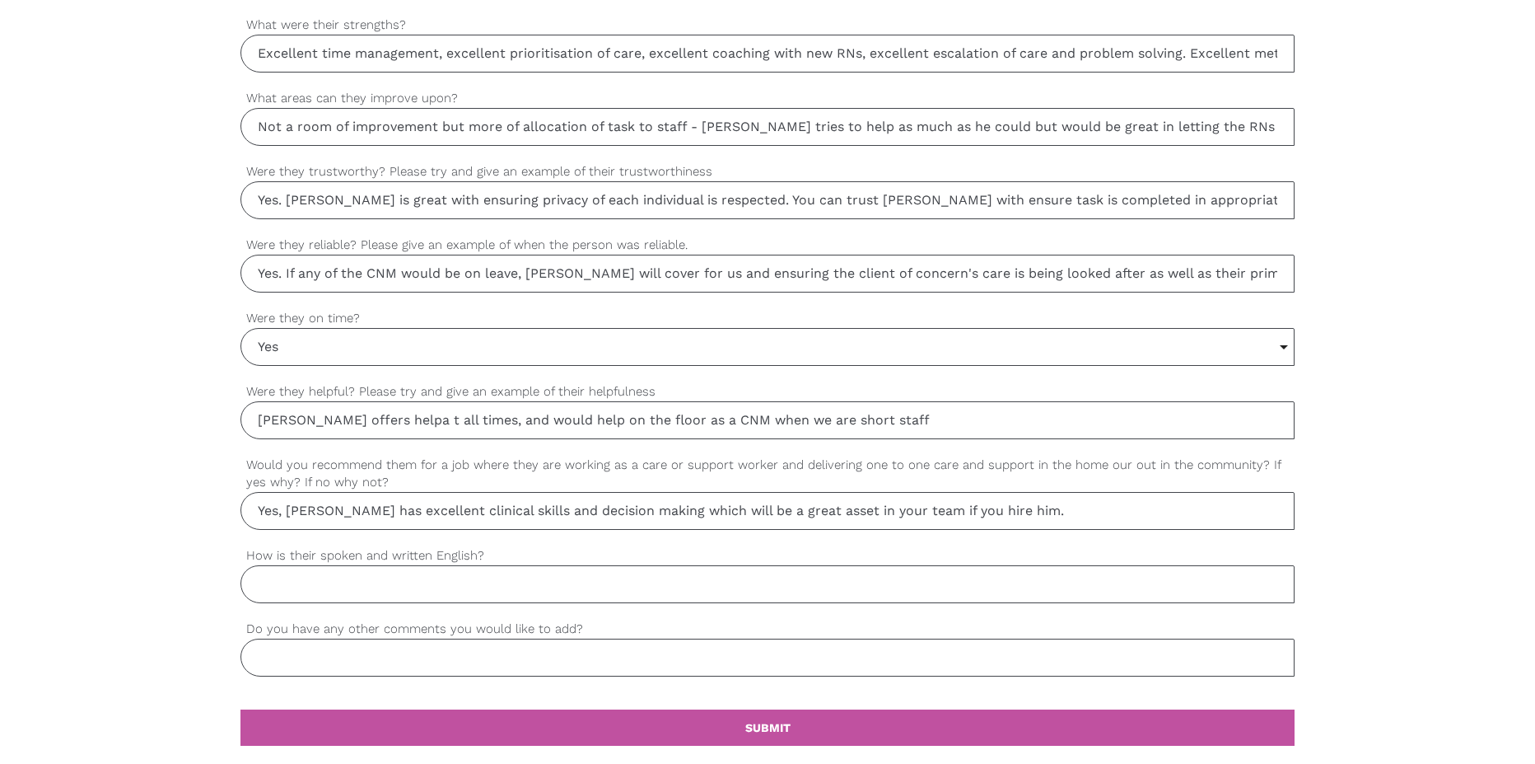
type input "Yes, [PERSON_NAME] has excellent clinical skills and decision making which will…"
click at [493, 576] on input "How is their spoken and written English?" at bounding box center [768, 584] width 1054 height 38
type input "Excellent speaking and documentation"
click at [441, 661] on input "Do you have any other comments you would like to add?" at bounding box center [768, 657] width 1054 height 38
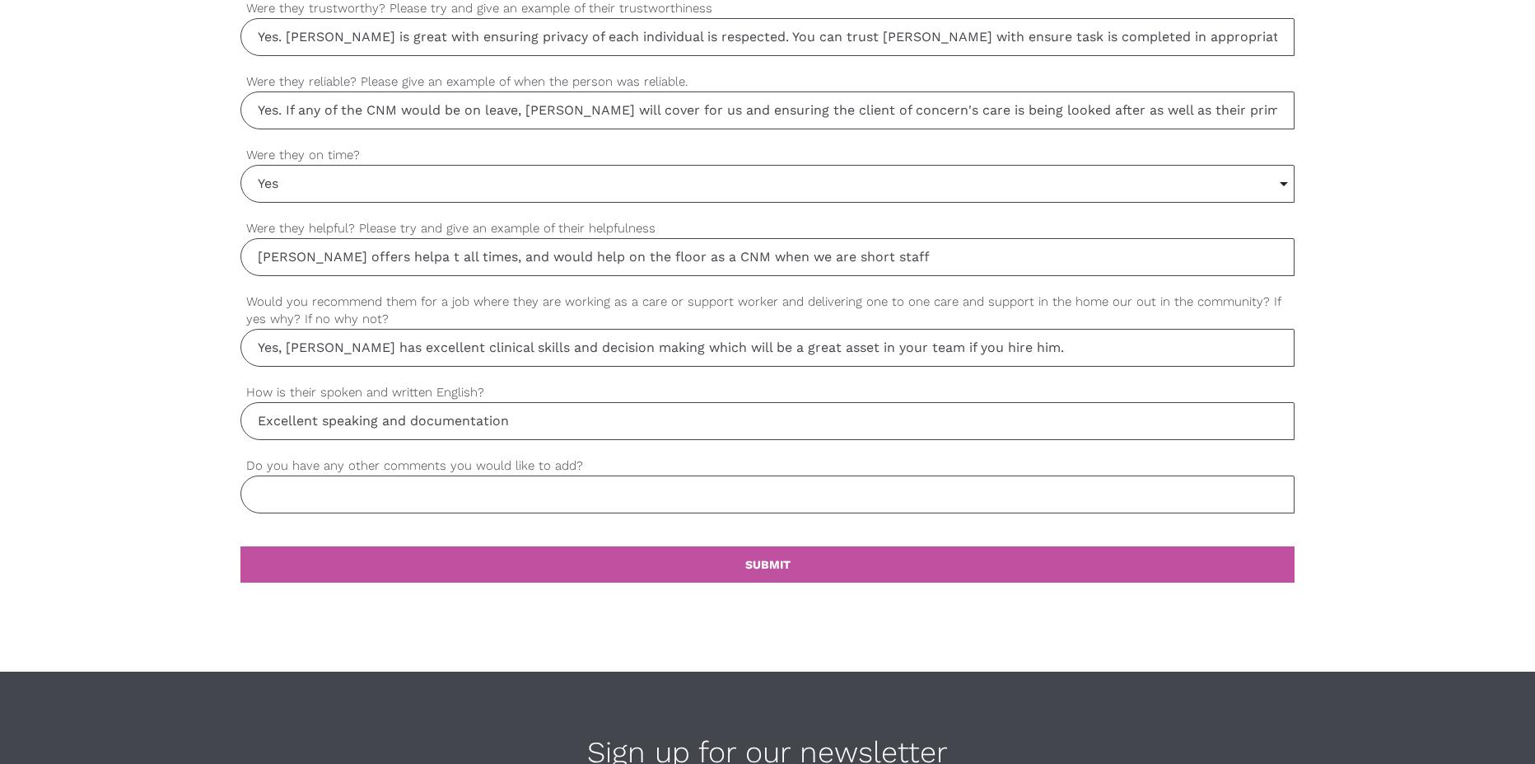
scroll to position [1400, 0]
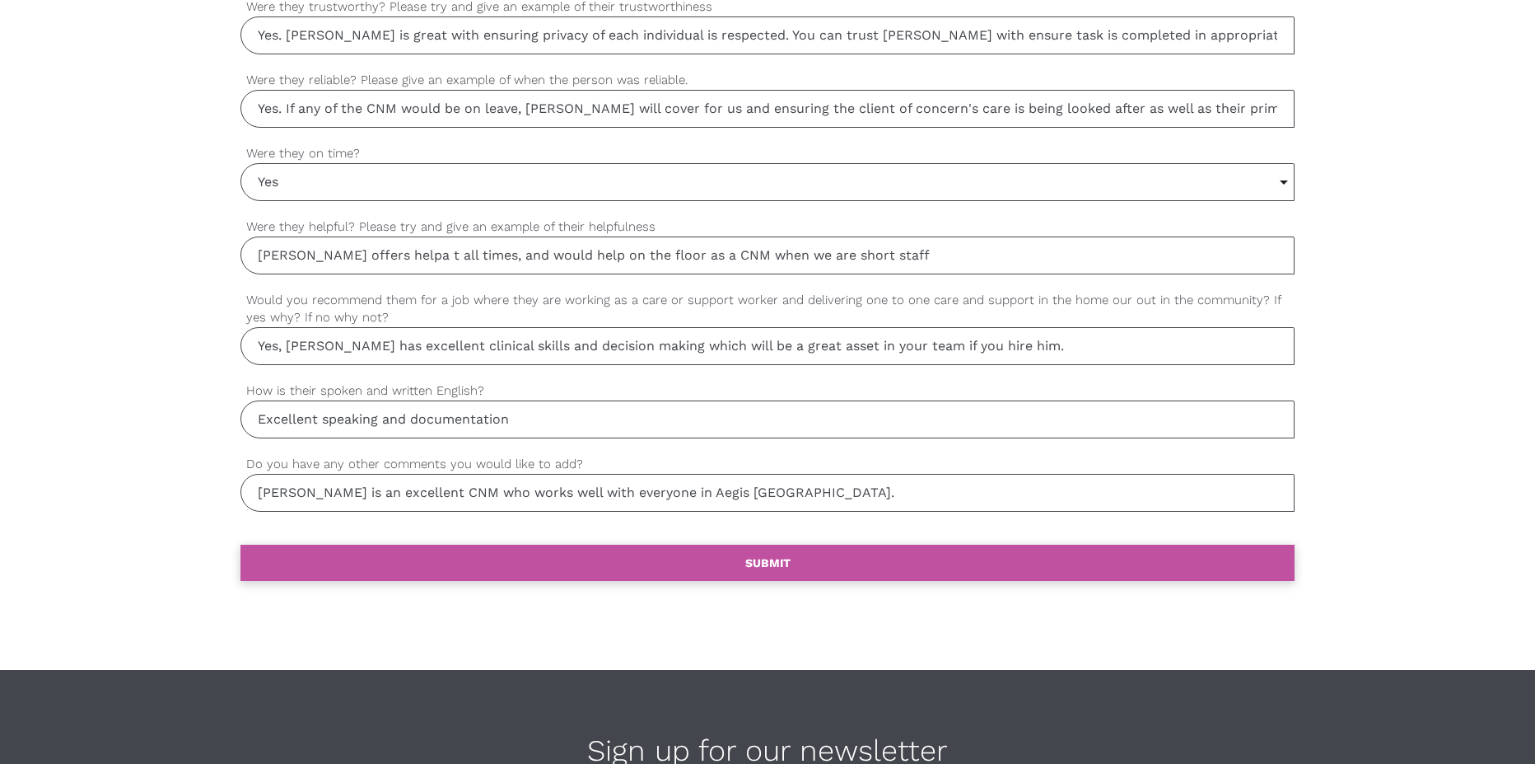
type input "[PERSON_NAME] is an excellent CNM who works well with everyone in Aegis [GEOGRA…"
click at [787, 570] on link "settings SUBMIT" at bounding box center [768, 562] width 1054 height 36
